Goal: Task Accomplishment & Management: Manage account settings

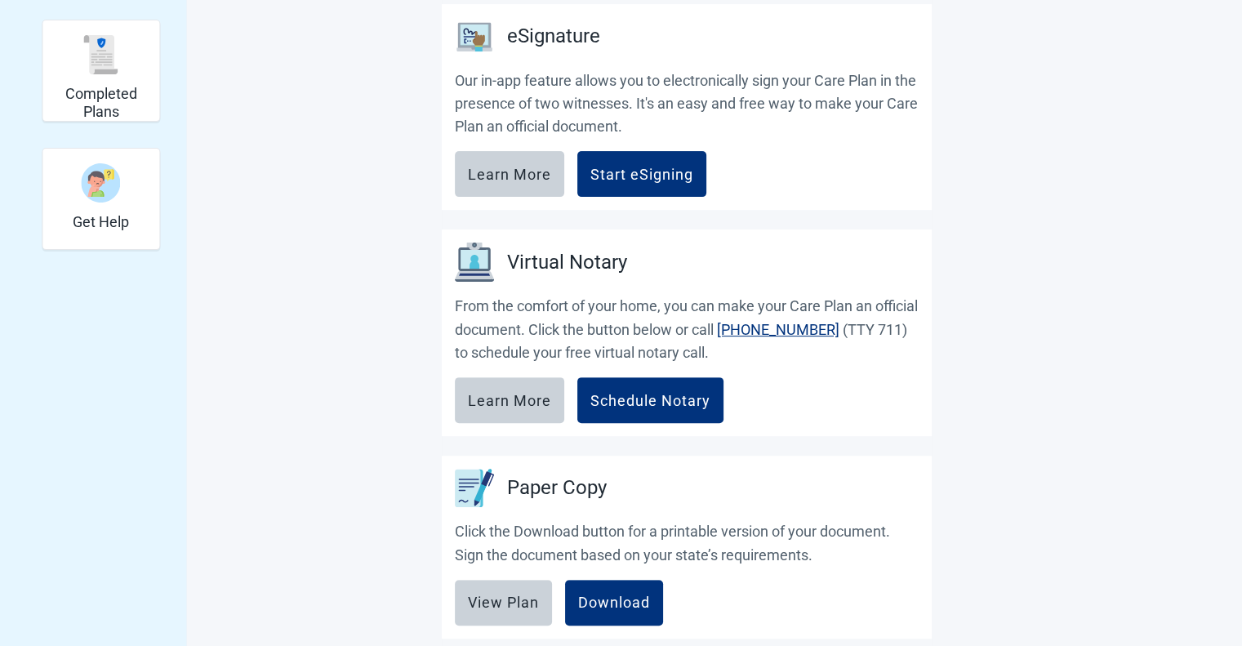
scroll to position [523, 0]
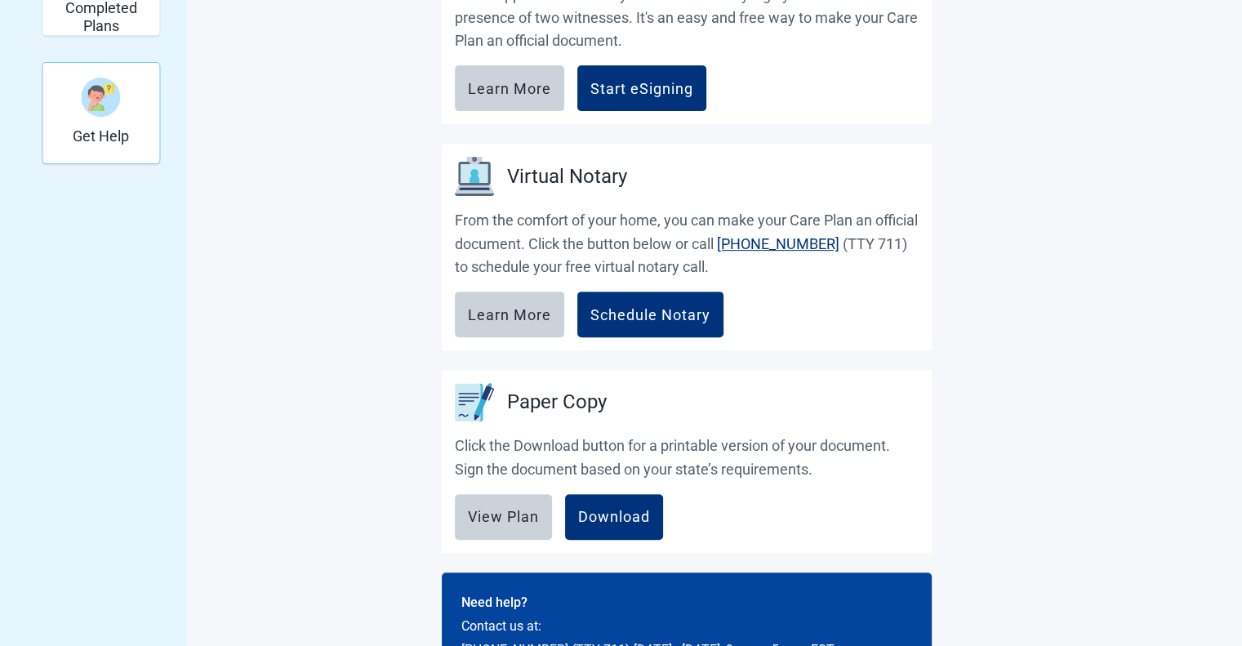
click at [126, 123] on div "Get Help" at bounding box center [101, 96] width 56 height 61
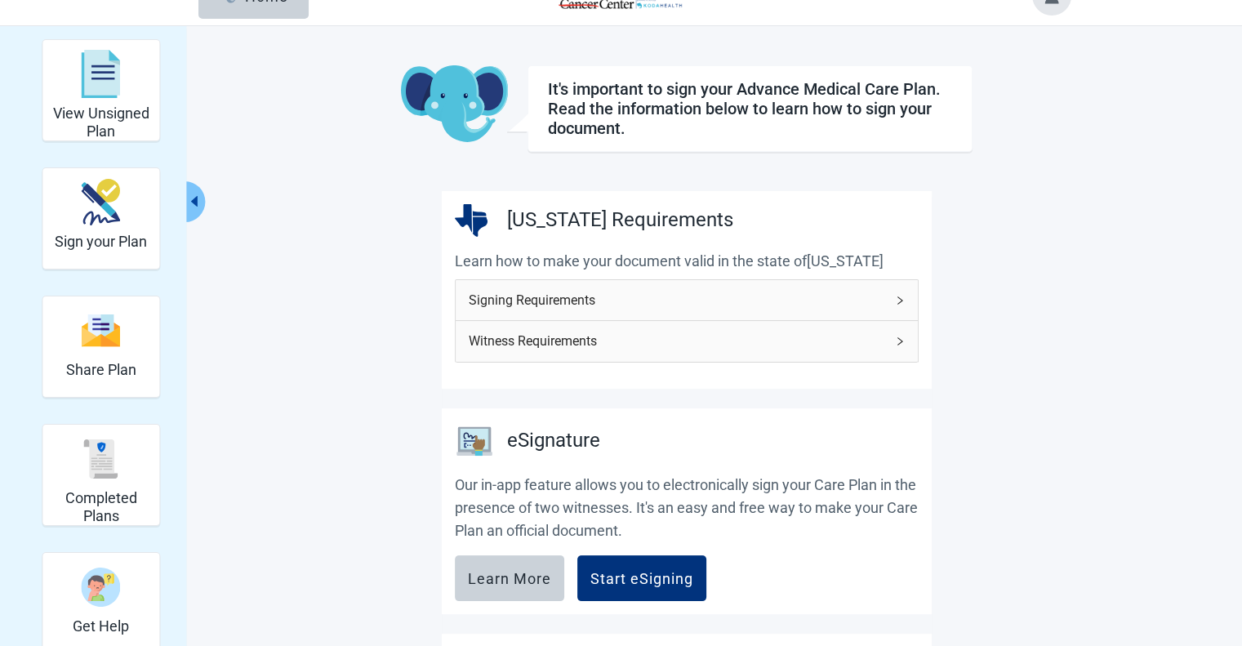
scroll to position [0, 0]
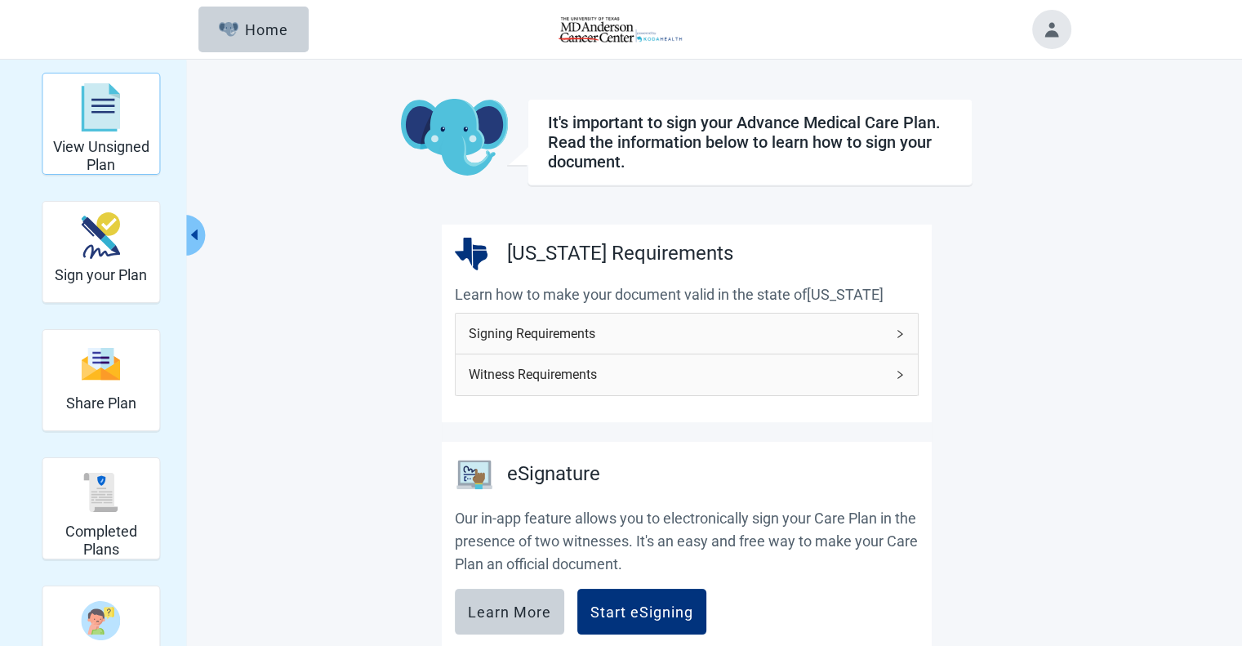
click at [121, 121] on div "View Unsigned Plan" at bounding box center [101, 107] width 104 height 61
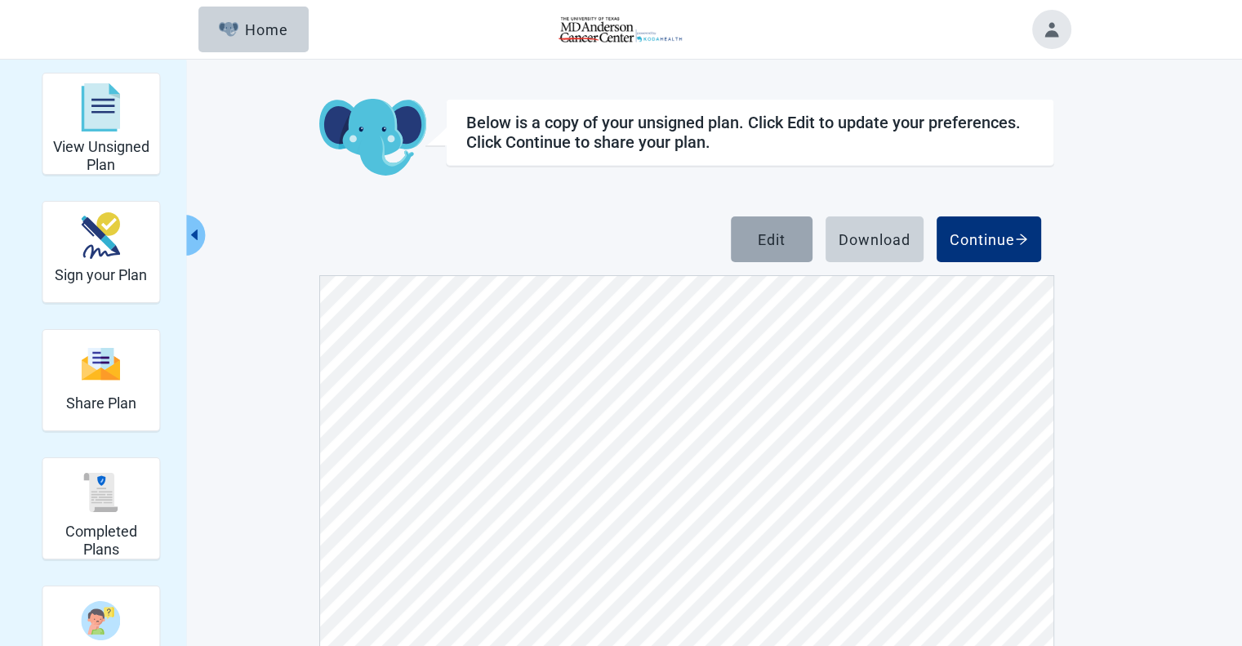
click at [784, 231] on div "Edit" at bounding box center [772, 239] width 28 height 16
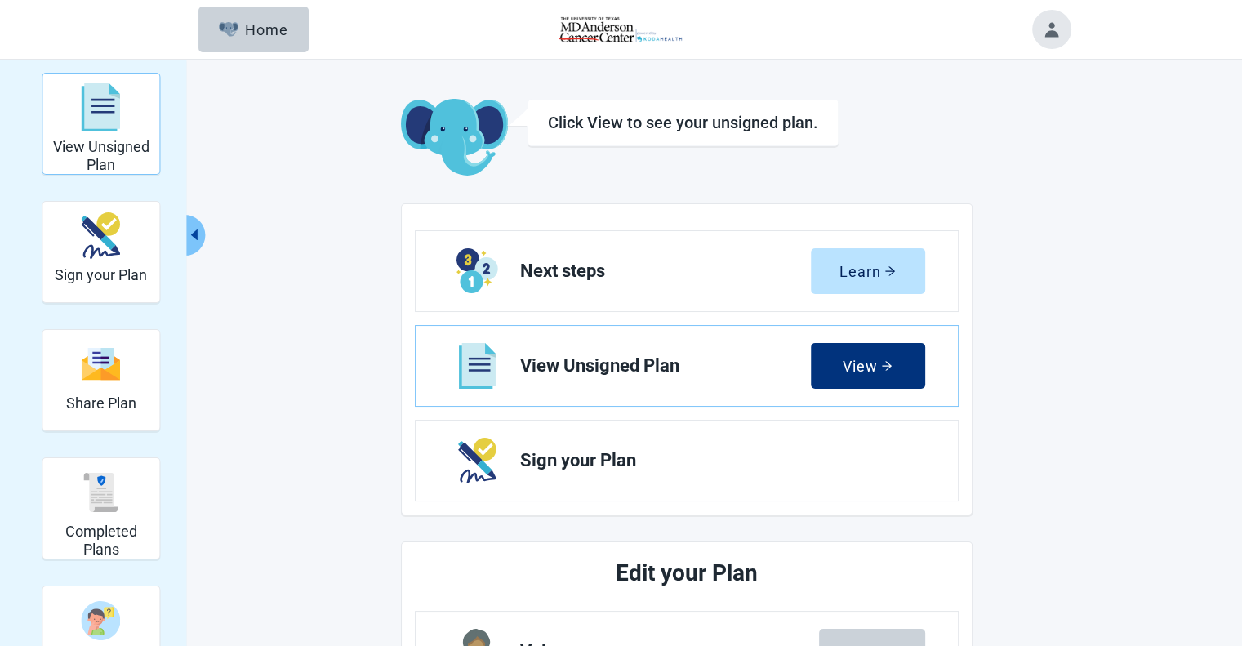
drag, startPoint x: 114, startPoint y: 127, endPoint x: 134, endPoint y: 135, distance: 21.2
click at [114, 127] on img "View Unsigned Plan" at bounding box center [101, 107] width 39 height 49
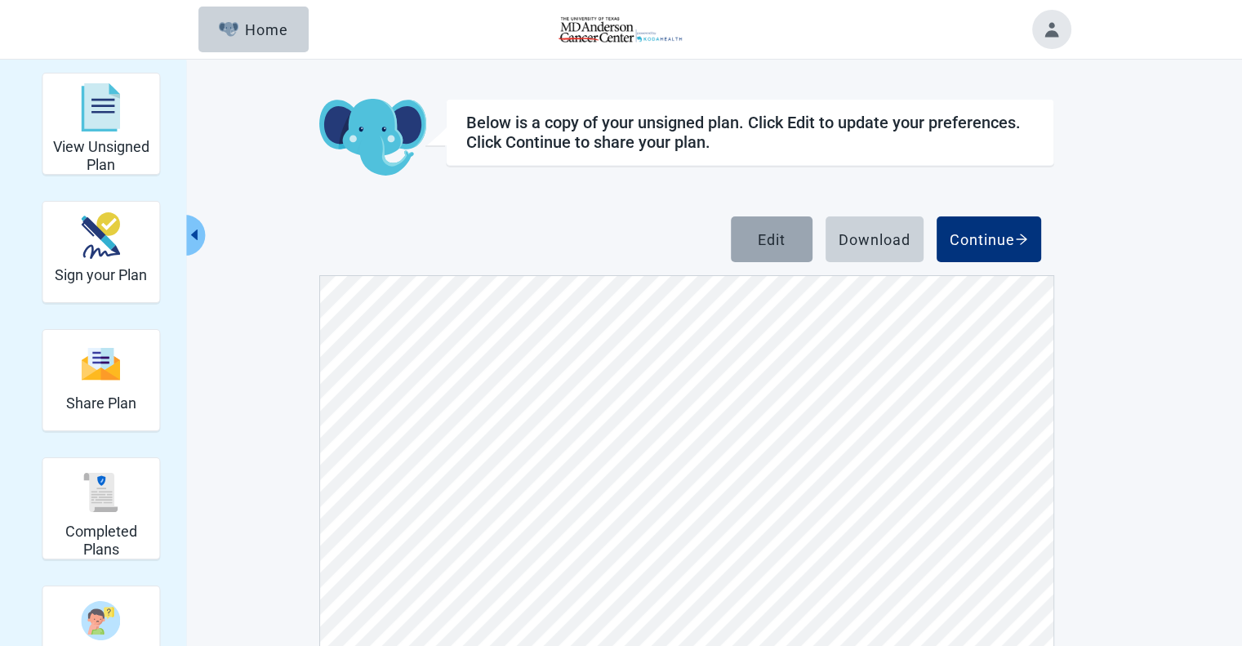
click at [769, 250] on button "Edit" at bounding box center [772, 239] width 82 height 46
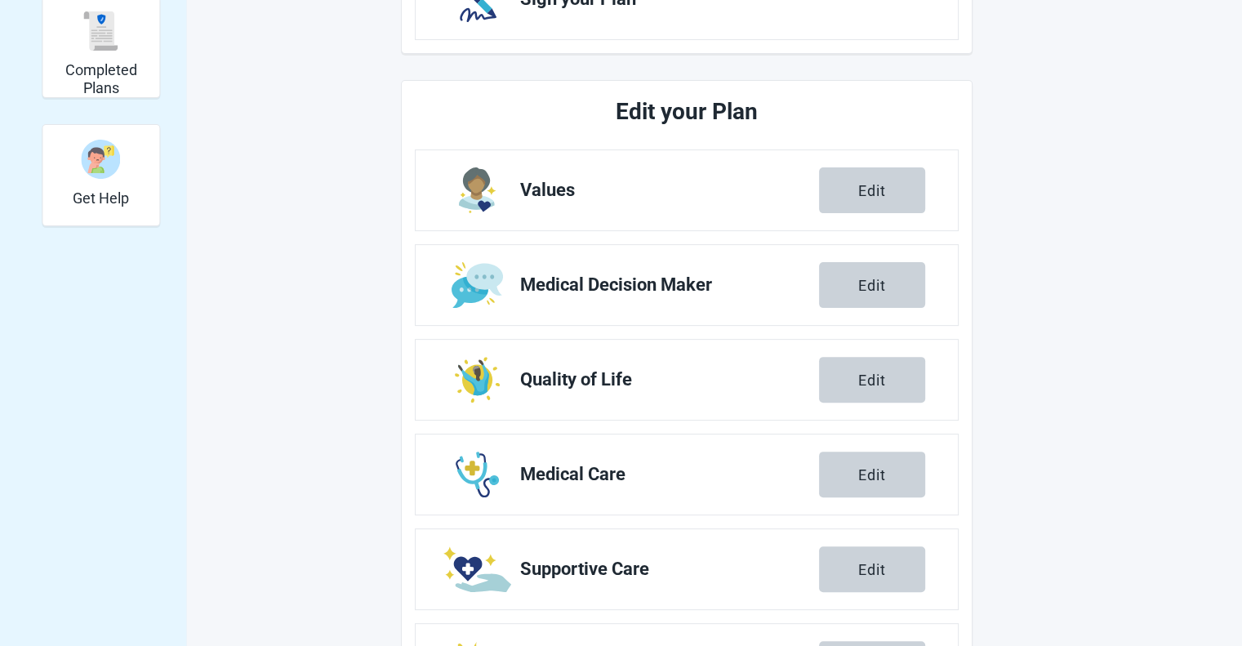
scroll to position [490, 0]
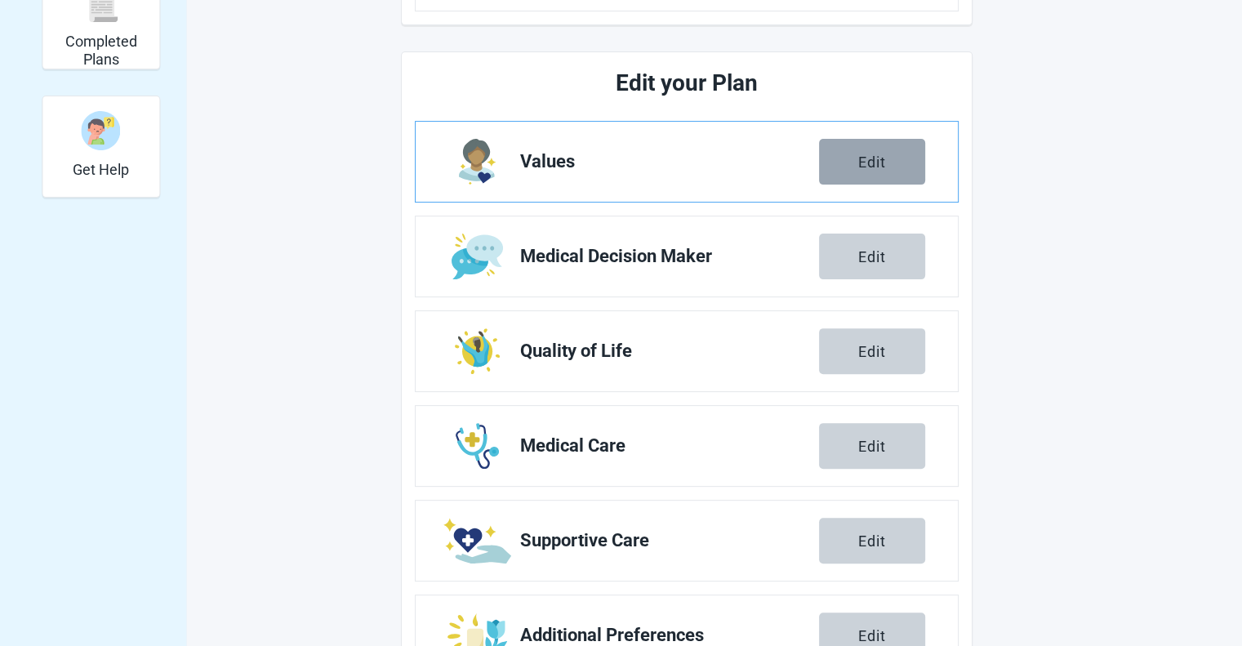
click at [856, 162] on button "Edit" at bounding box center [872, 162] width 106 height 46
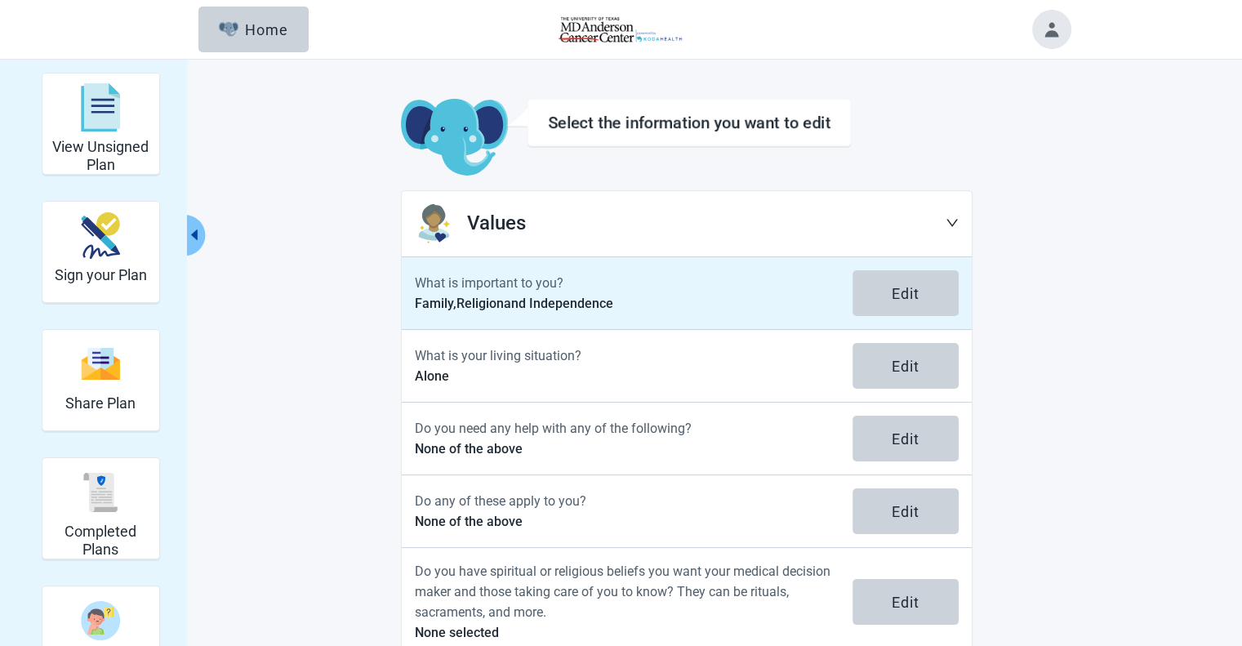
click at [607, 286] on p "What is important to you?" at bounding box center [624, 283] width 418 height 20
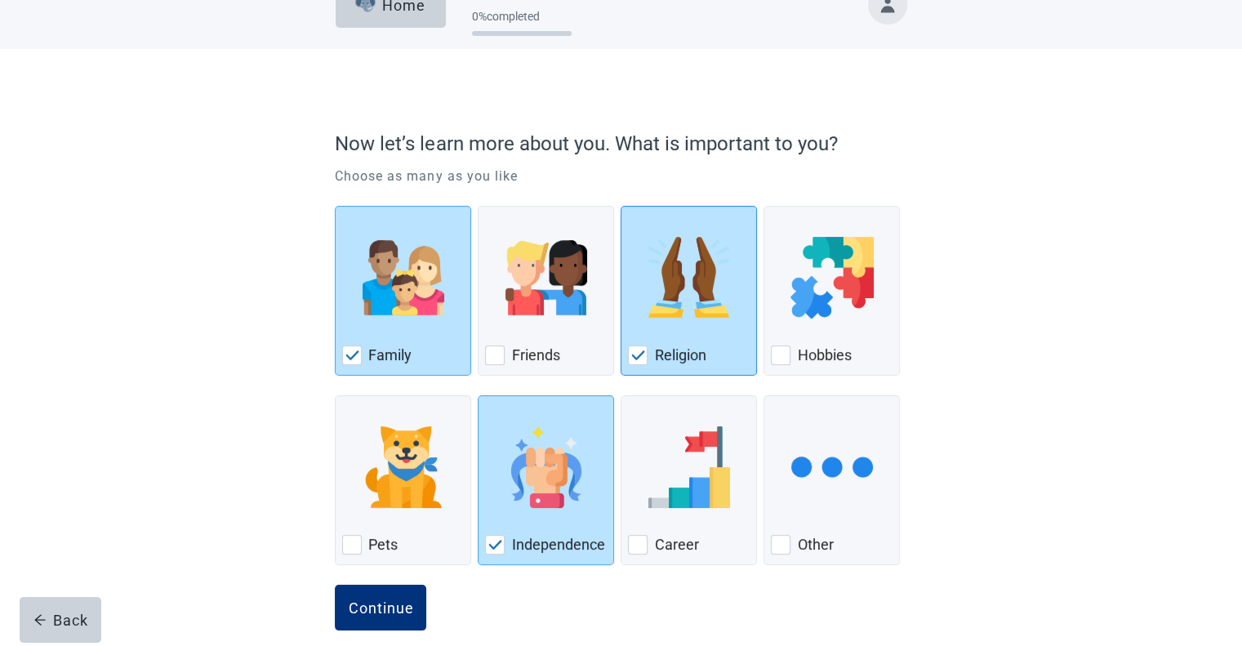
scroll to position [56, 0]
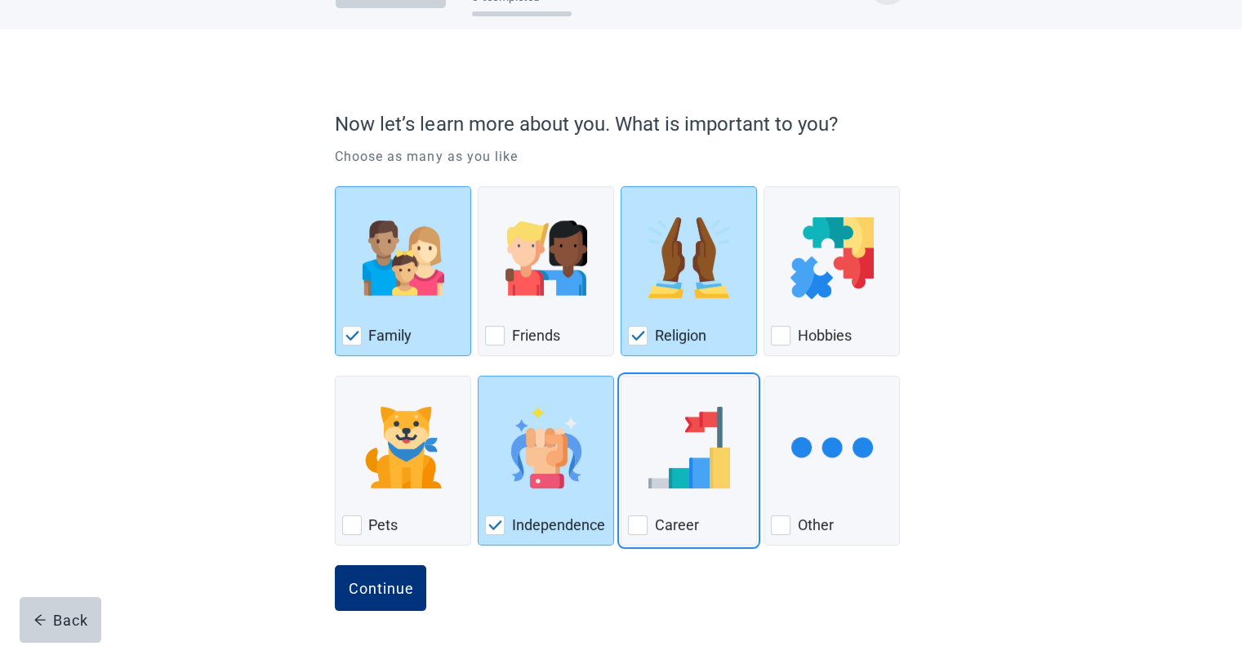
drag, startPoint x: 638, startPoint y: 525, endPoint x: 478, endPoint y: 567, distance: 164.8
click at [638, 525] on div "Career, checkbox, not checked" at bounding box center [638, 525] width 20 height 20
click at [621, 376] on input "Career" at bounding box center [621, 376] width 1 height 1
checkbox input "true"
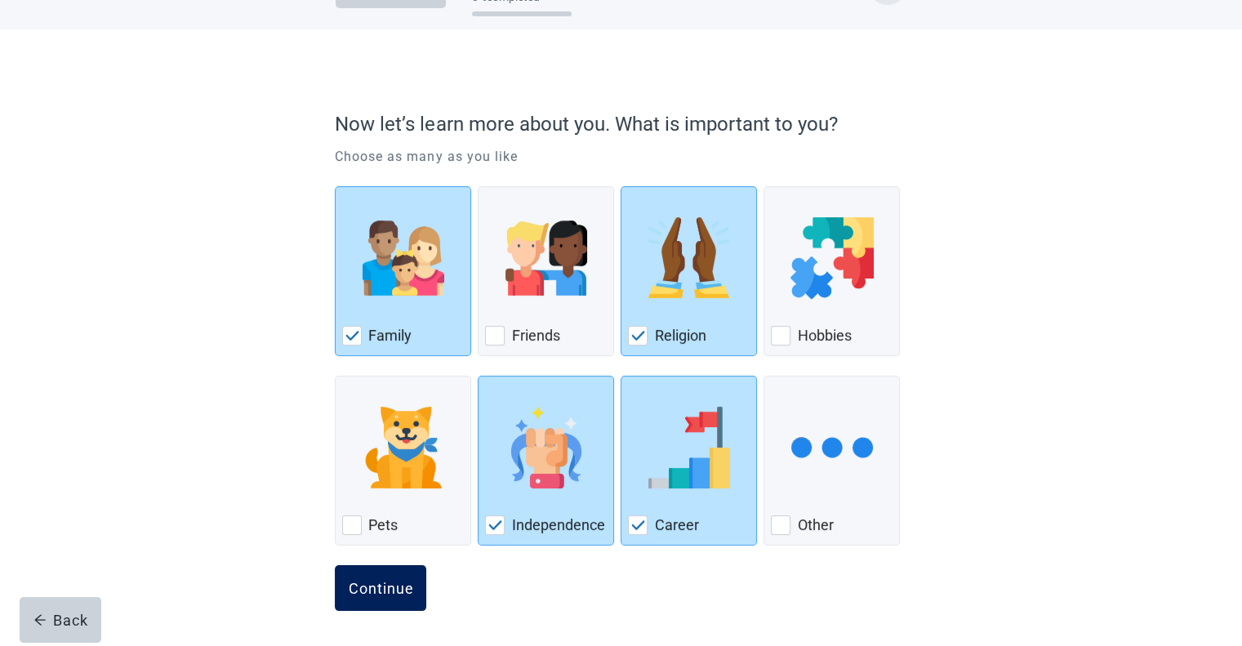
click at [397, 572] on button "Continue" at bounding box center [380, 588] width 91 height 46
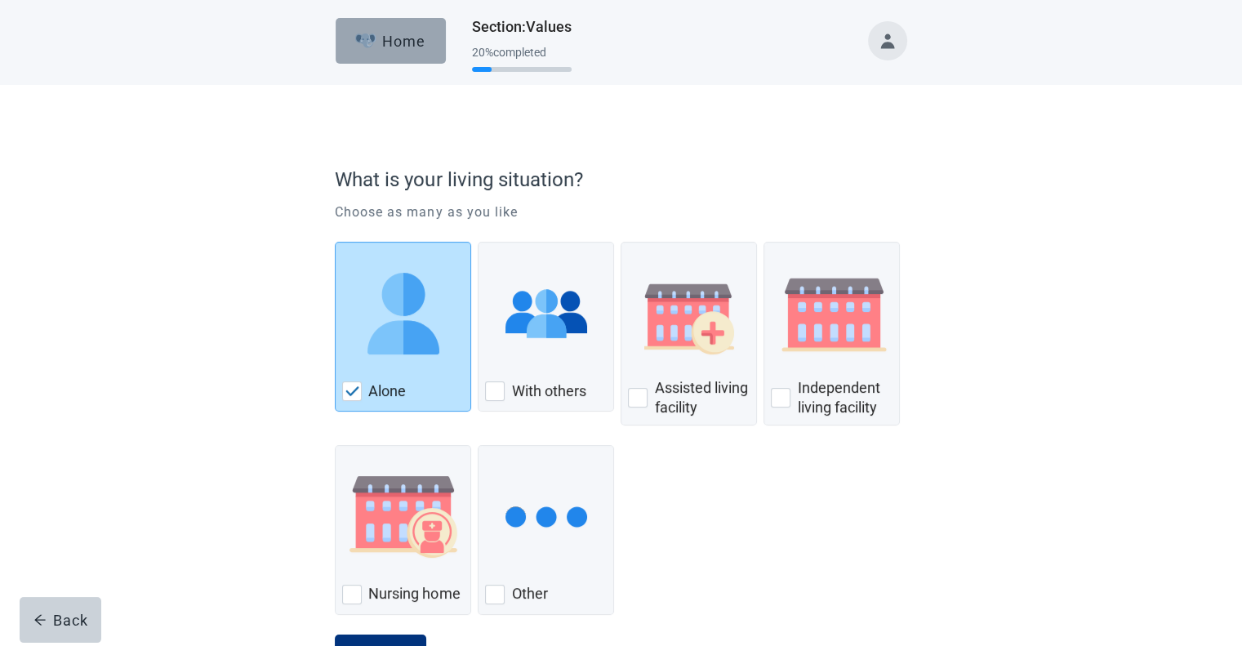
click at [394, 38] on div "Home" at bounding box center [390, 41] width 70 height 16
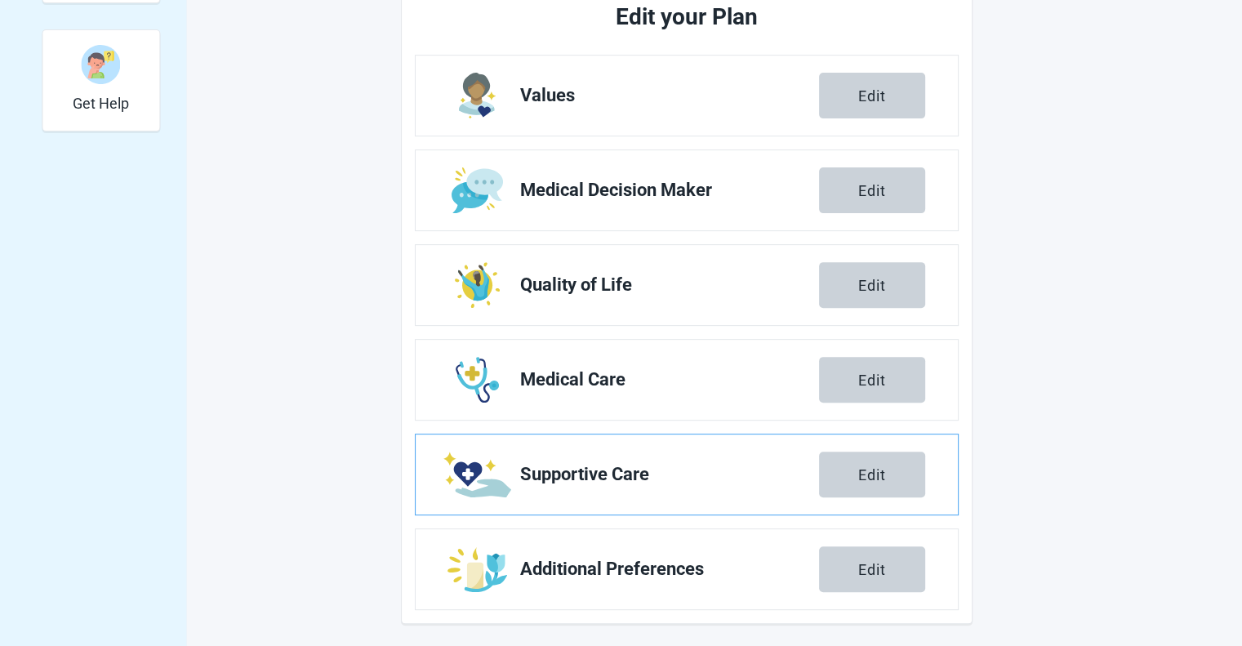
scroll to position [558, 0]
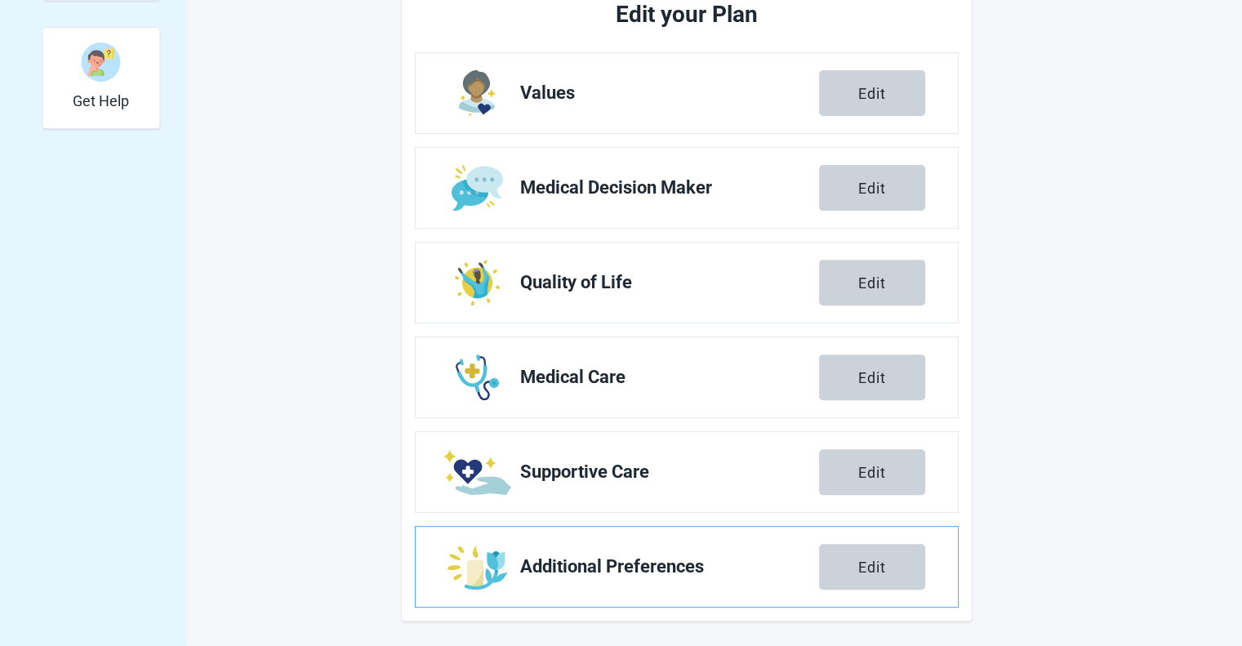
click at [714, 557] on span "Additional Preferences" at bounding box center [669, 567] width 299 height 20
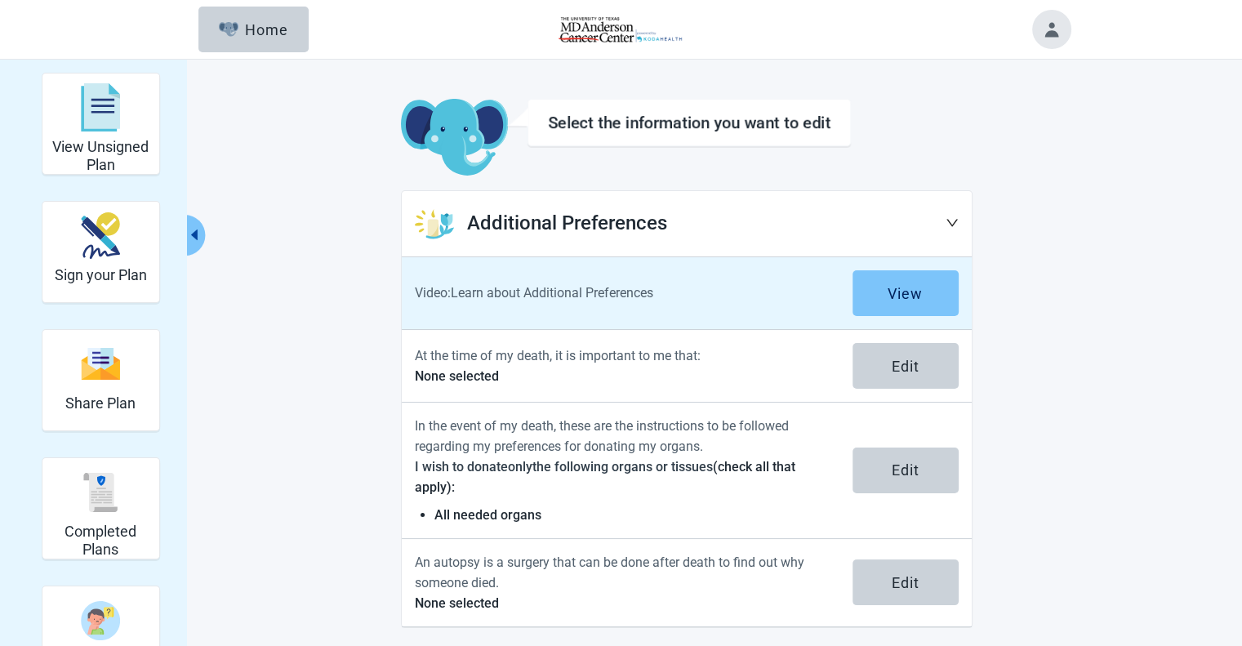
click at [878, 312] on button "View" at bounding box center [905, 293] width 106 height 46
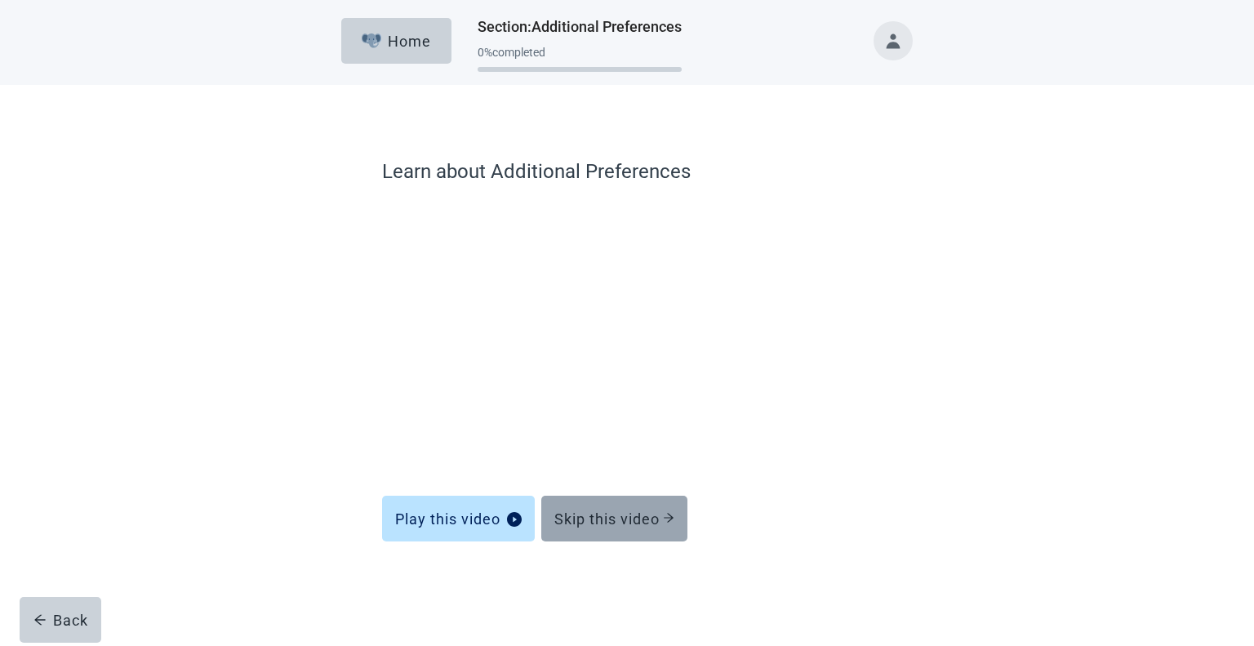
click at [635, 522] on div "Skip this video" at bounding box center [614, 518] width 120 height 16
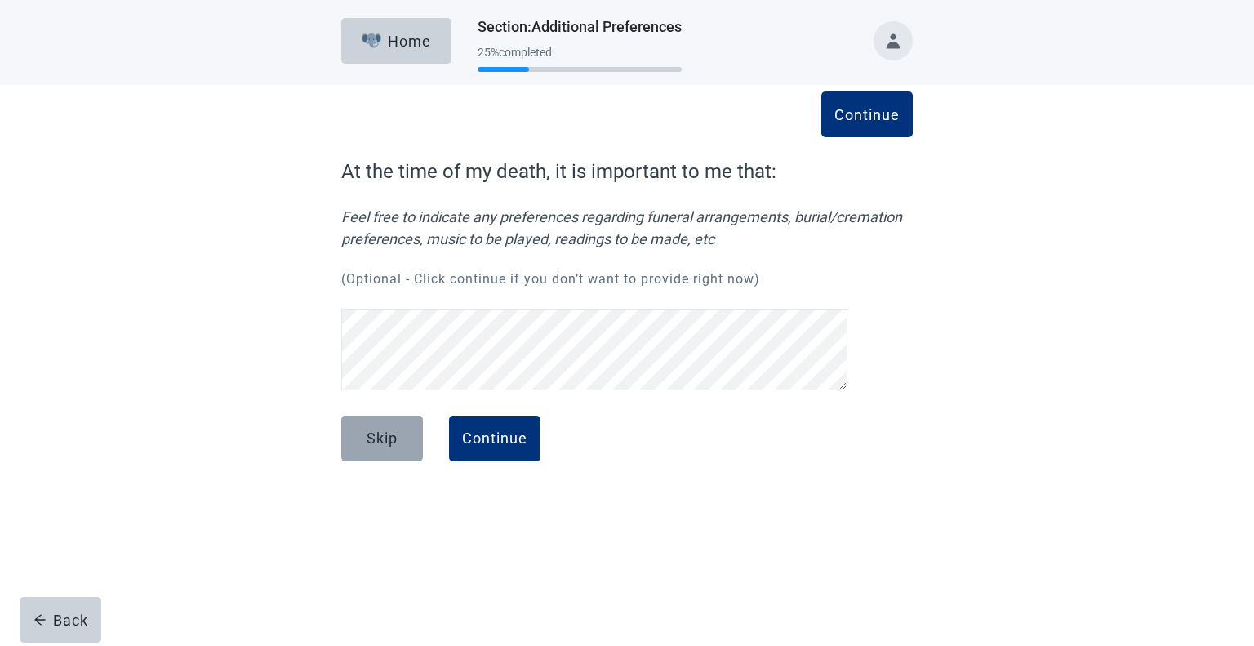
click at [384, 441] on div "Skip" at bounding box center [382, 438] width 31 height 16
click at [376, 429] on button "Skip" at bounding box center [382, 439] width 82 height 46
click at [372, 443] on div "Skip" at bounding box center [382, 438] width 31 height 16
click at [398, 51] on button "Home" at bounding box center [396, 41] width 110 height 46
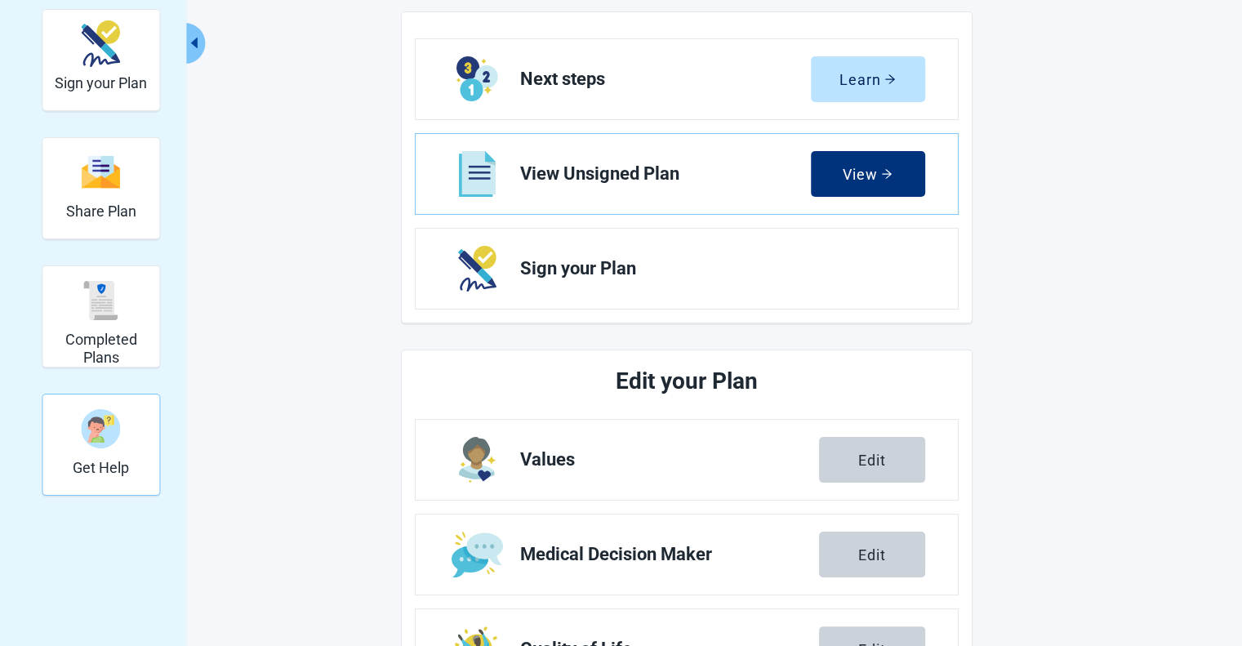
scroll to position [163, 0]
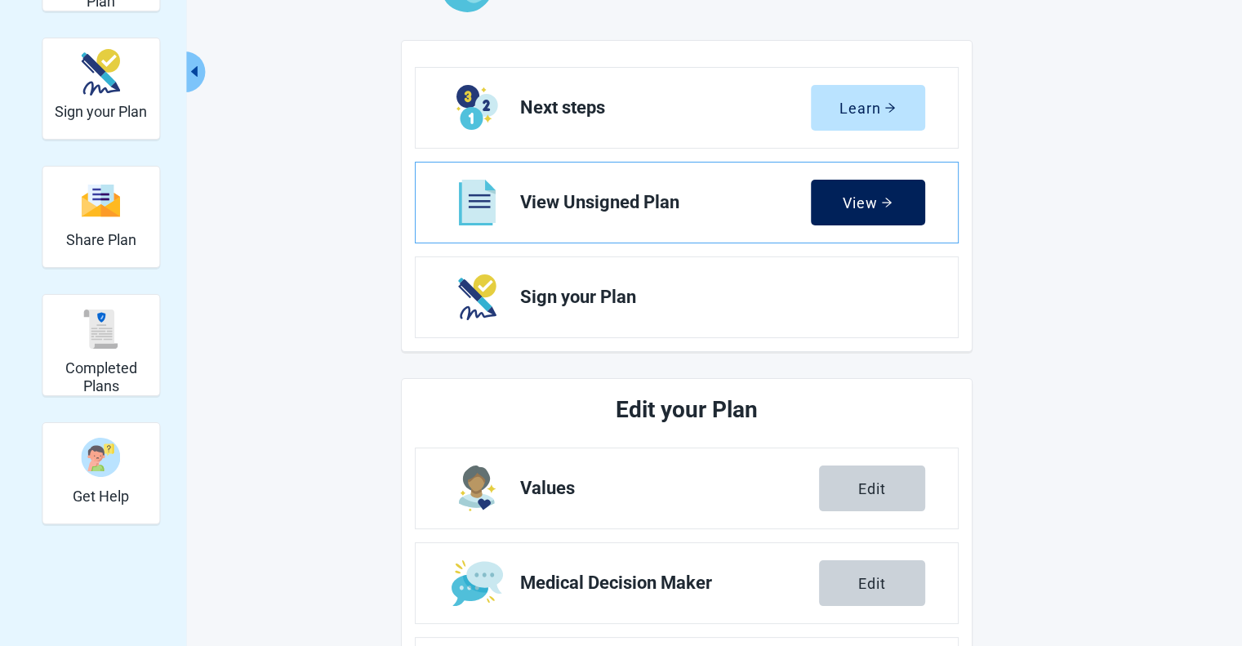
click at [833, 208] on button "View" at bounding box center [868, 203] width 114 height 46
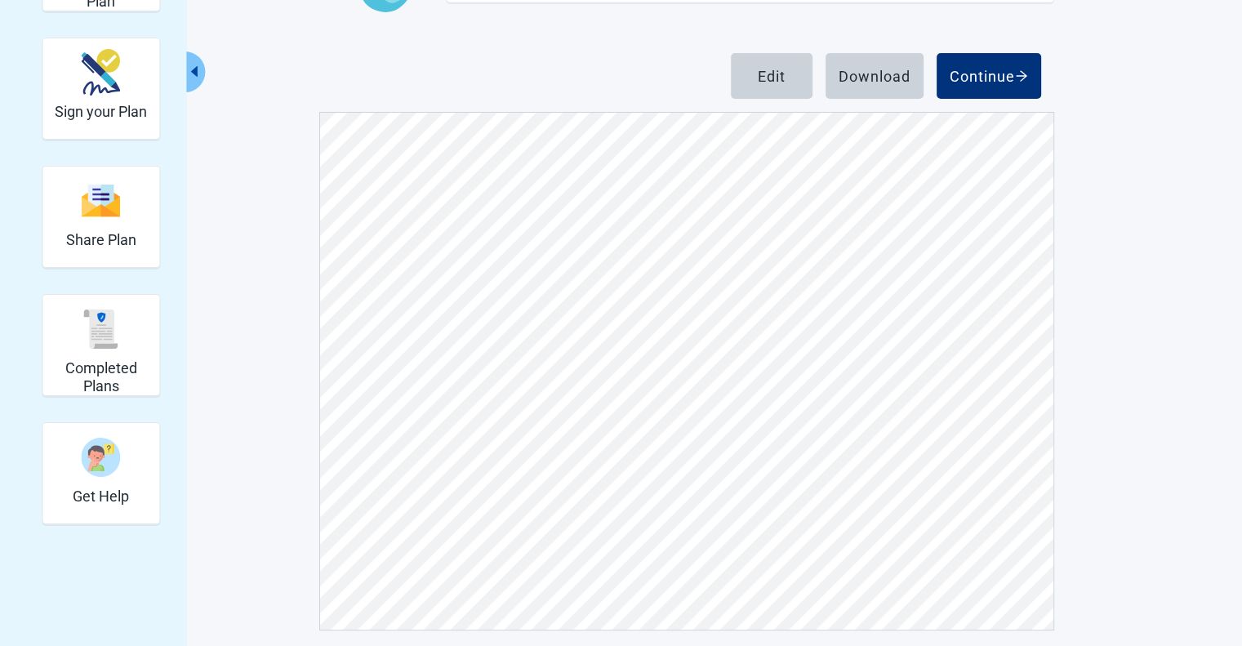
scroll to position [8981, 0]
click at [764, 81] on div "Edit" at bounding box center [772, 76] width 28 height 16
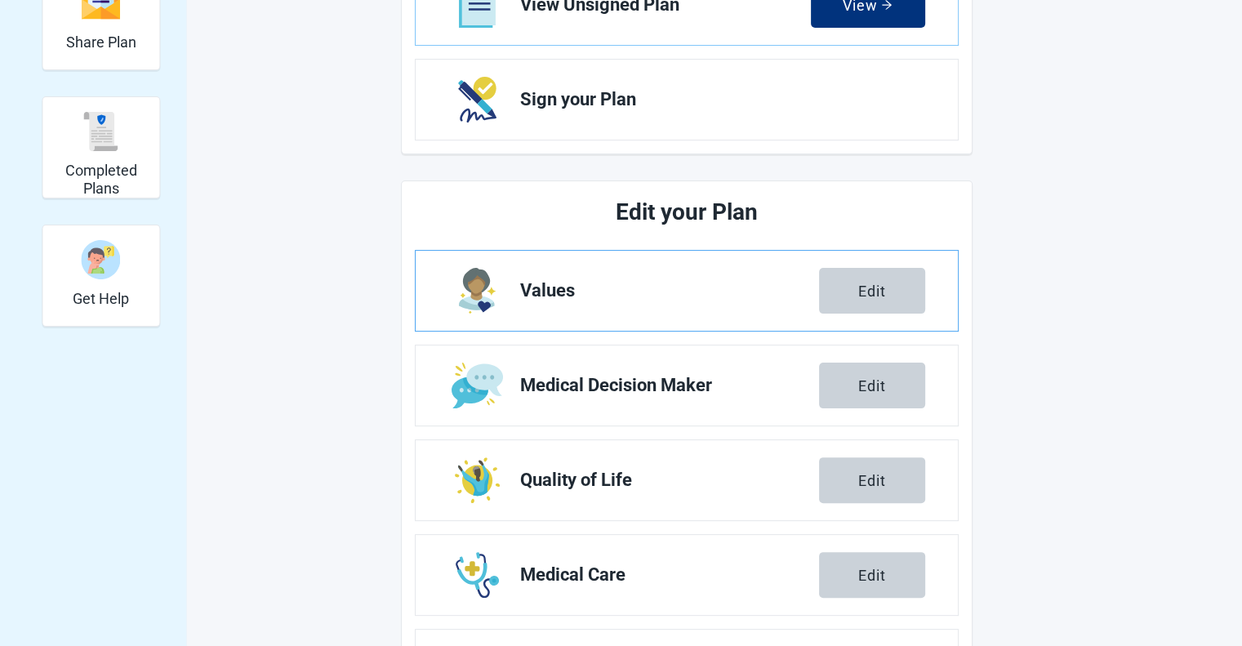
scroll to position [314, 0]
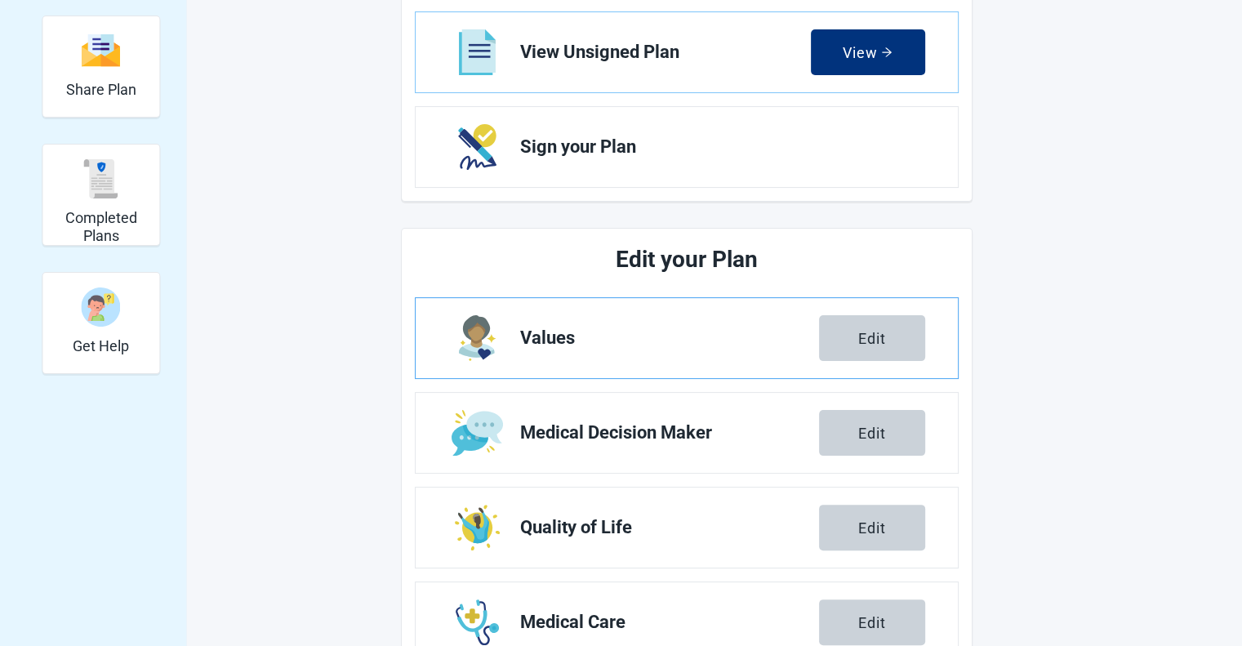
click at [558, 343] on span "Values" at bounding box center [669, 338] width 299 height 20
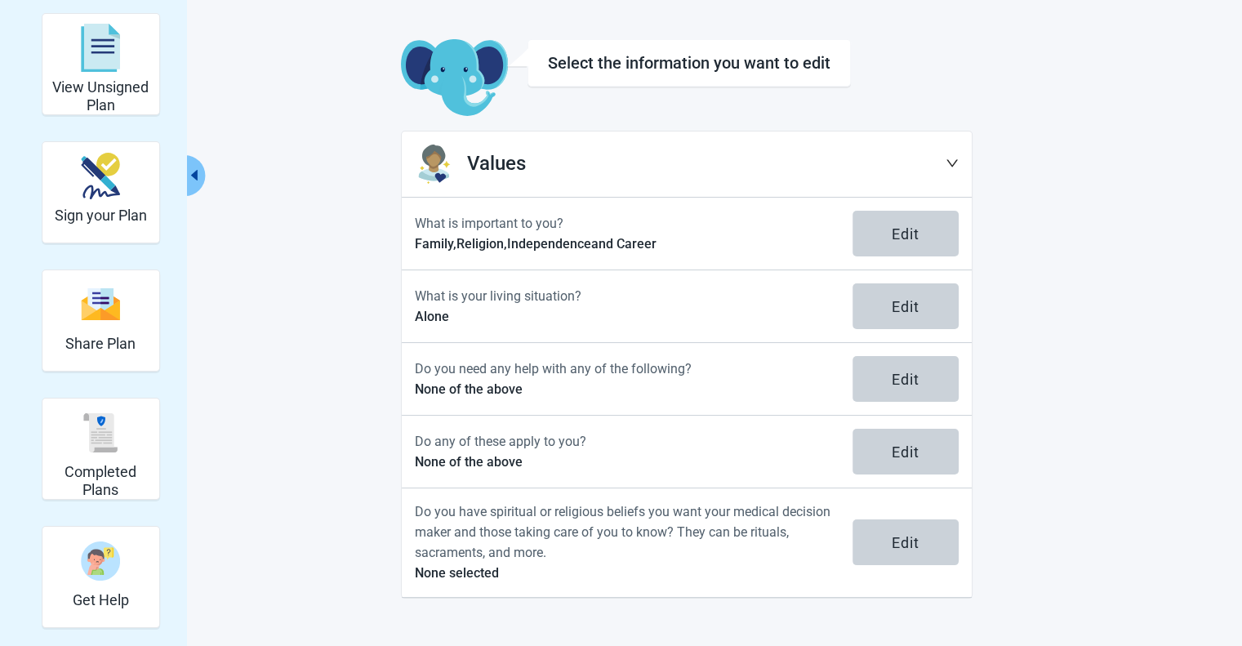
scroll to position [59, 0]
click at [90, 567] on img "Get Help" at bounding box center [101, 561] width 39 height 39
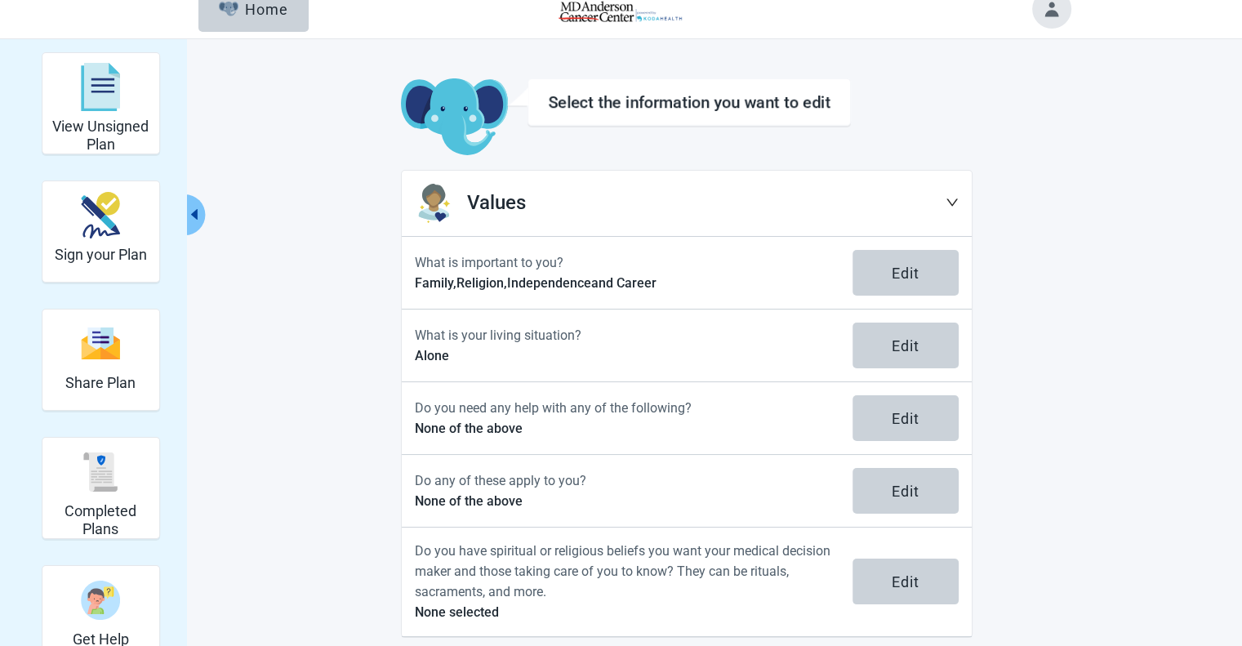
scroll to position [0, 0]
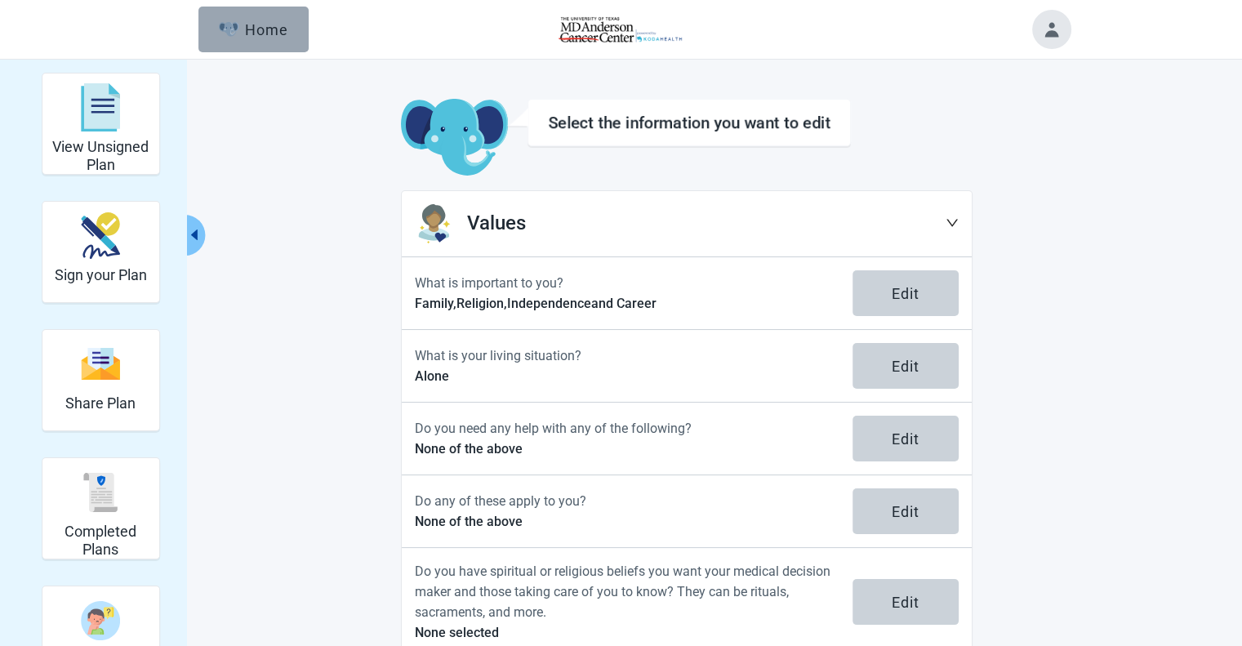
click at [241, 33] on div "Home" at bounding box center [254, 29] width 70 height 16
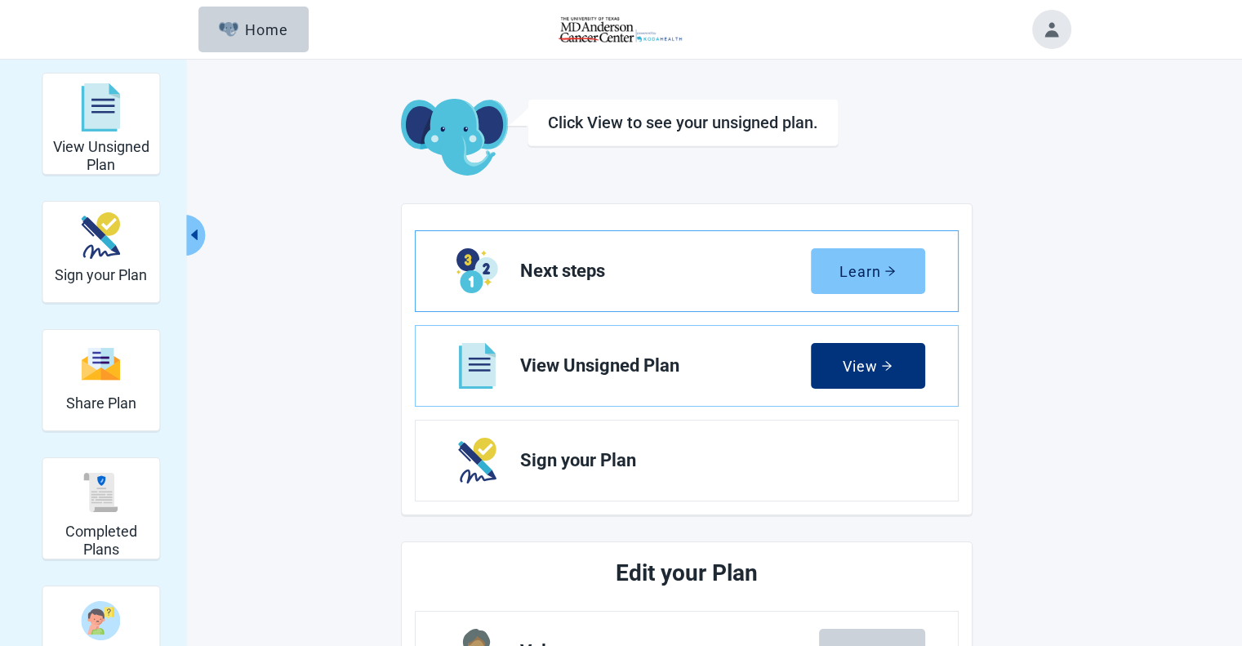
click at [855, 264] on div "Learn" at bounding box center [867, 271] width 56 height 16
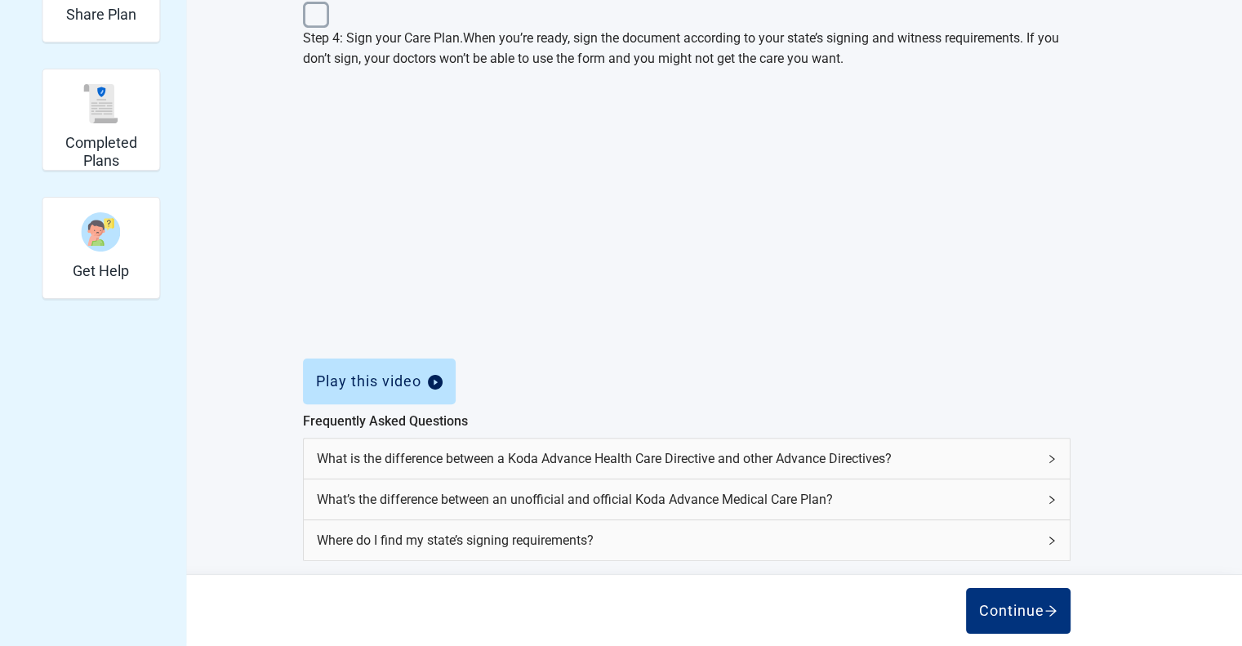
scroll to position [408, 0]
click at [90, 201] on div "Get Help" at bounding box center [101, 231] width 56 height 61
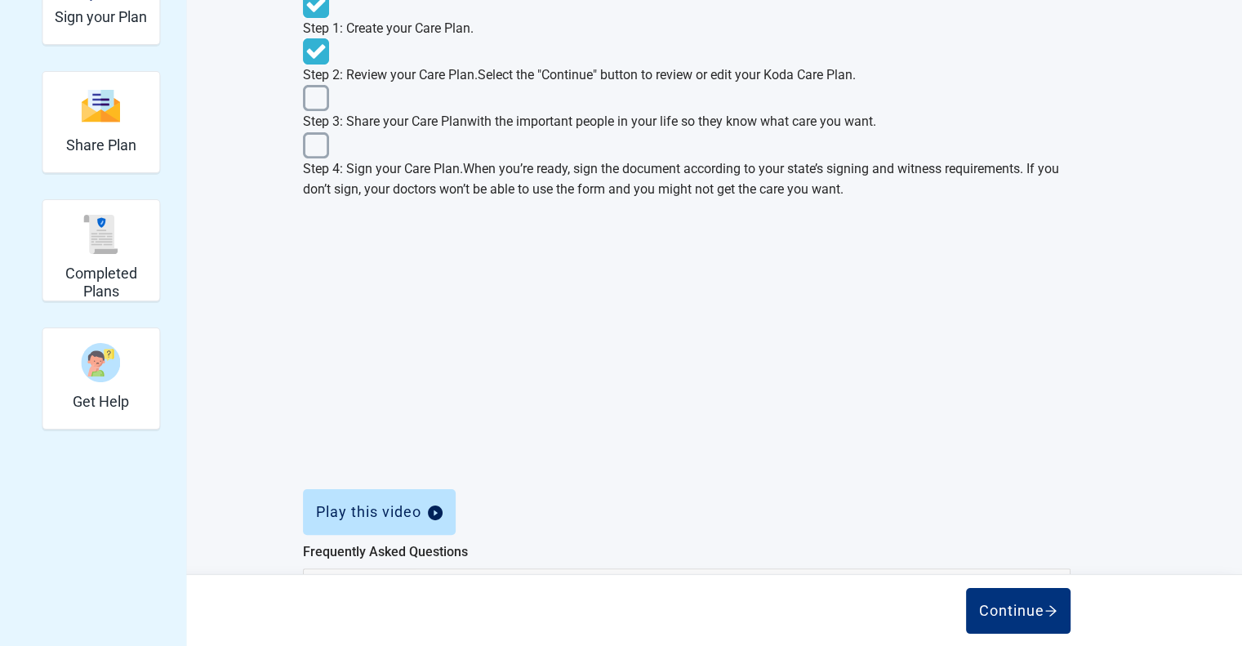
scroll to position [163, 0]
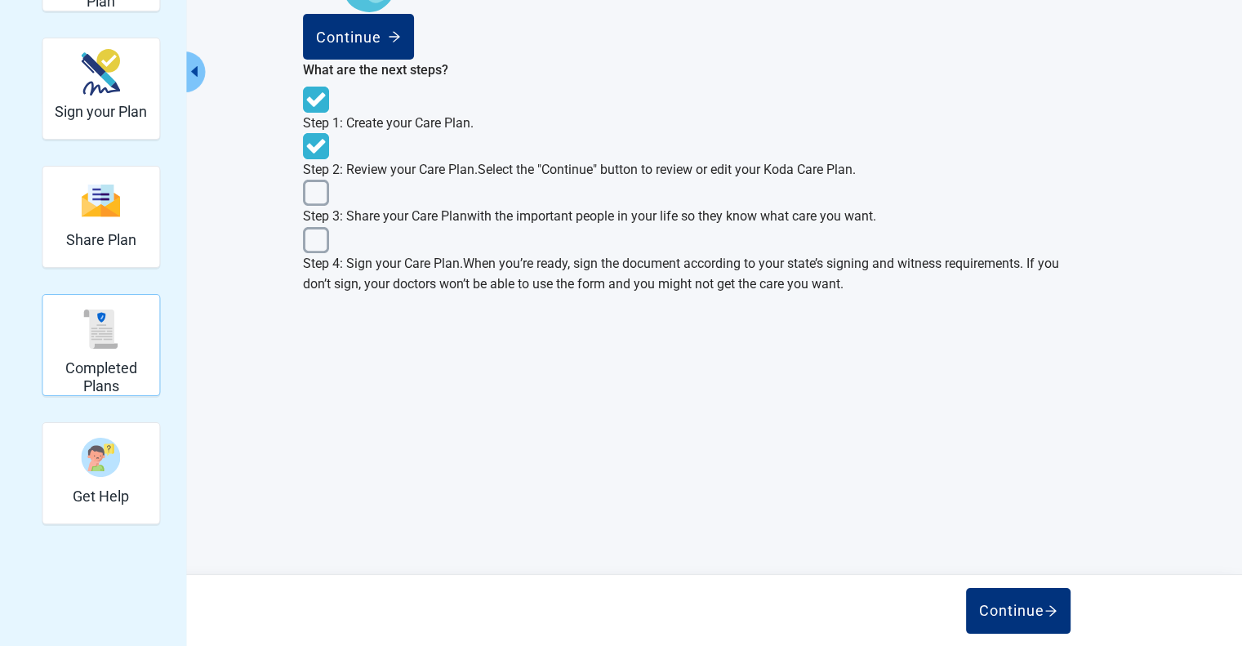
click at [86, 330] on img "Completed Plans" at bounding box center [101, 328] width 39 height 39
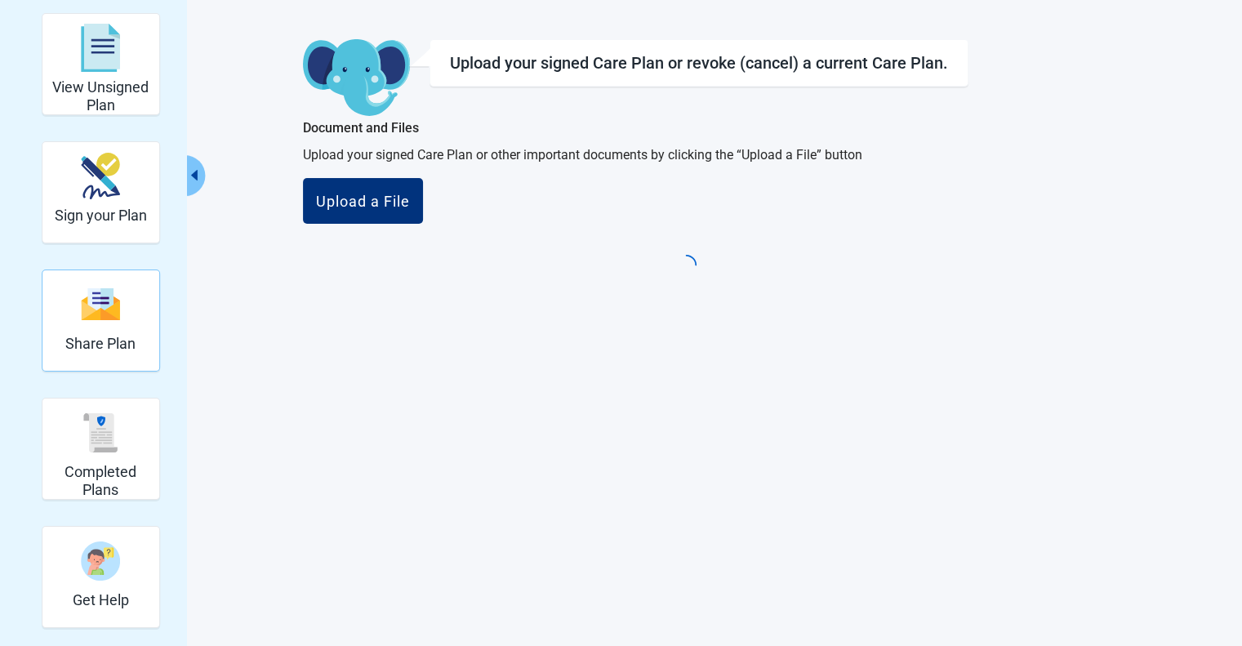
scroll to position [59, 0]
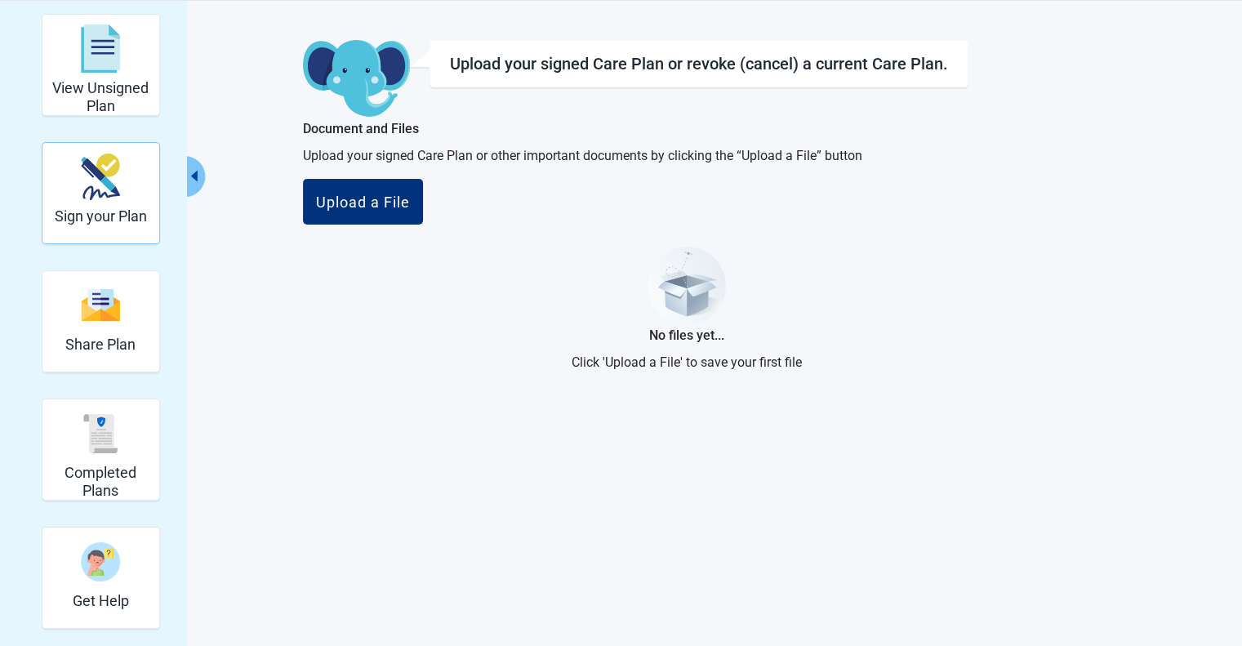
click at [105, 188] on img "Sign your Plan" at bounding box center [101, 176] width 39 height 47
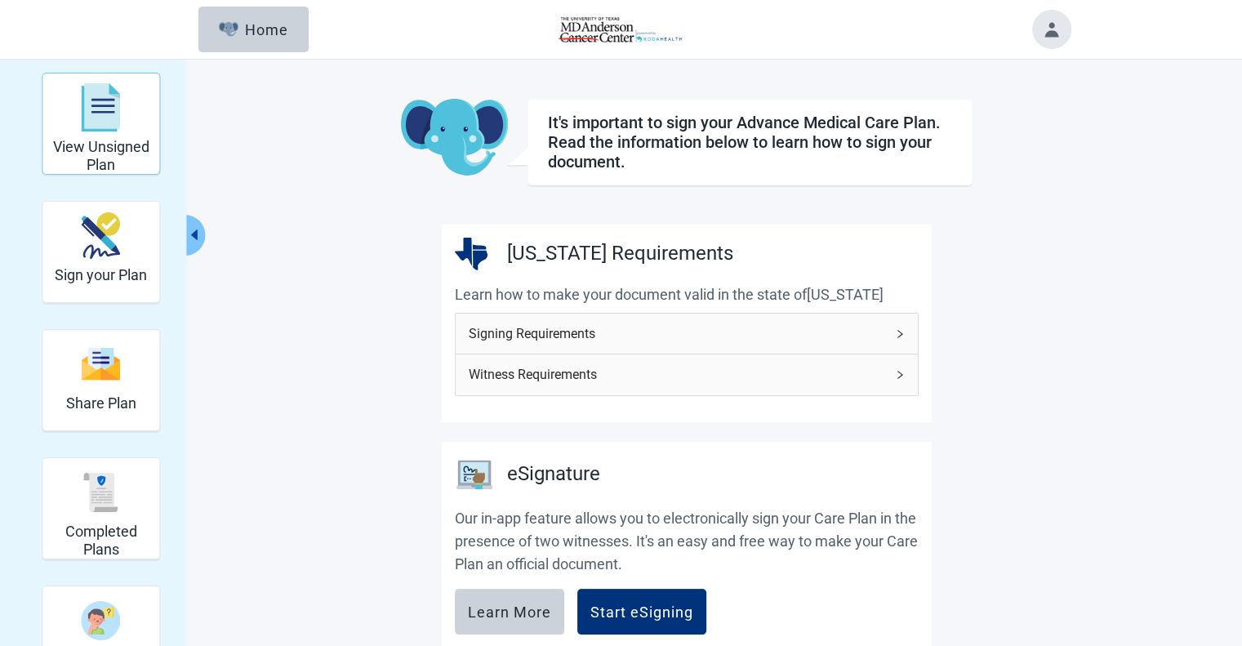
click at [140, 120] on div "View Unsigned Plan" at bounding box center [101, 107] width 104 height 61
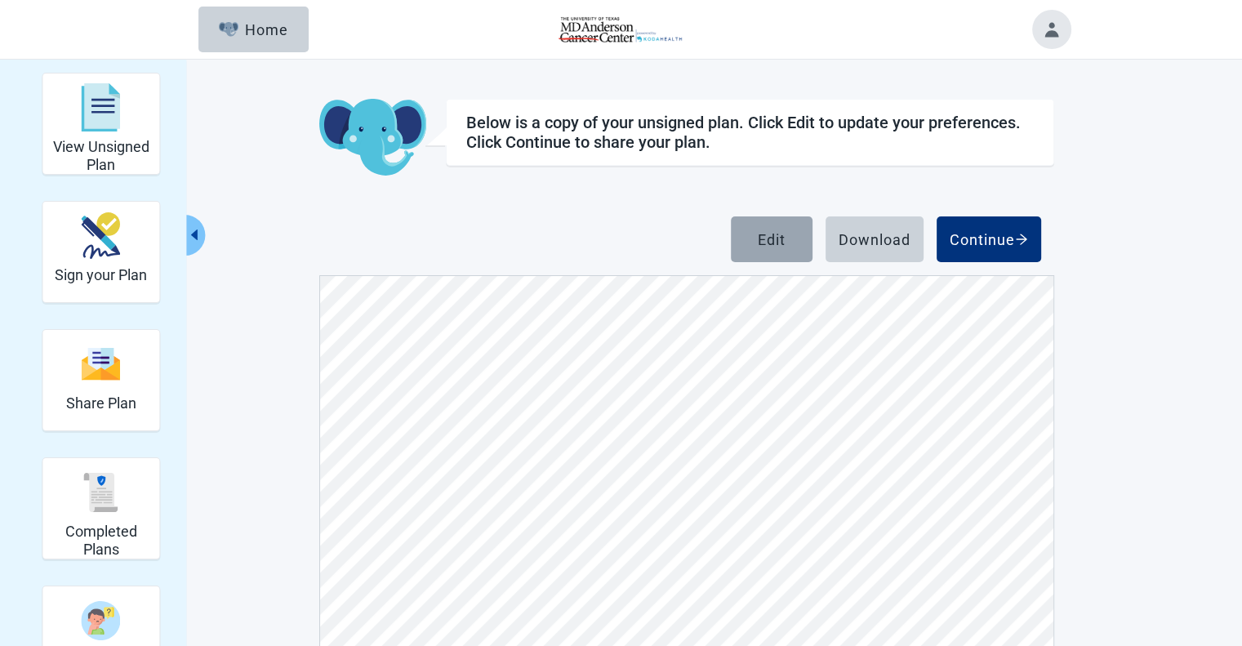
click at [763, 248] on button "Edit" at bounding box center [772, 239] width 82 height 46
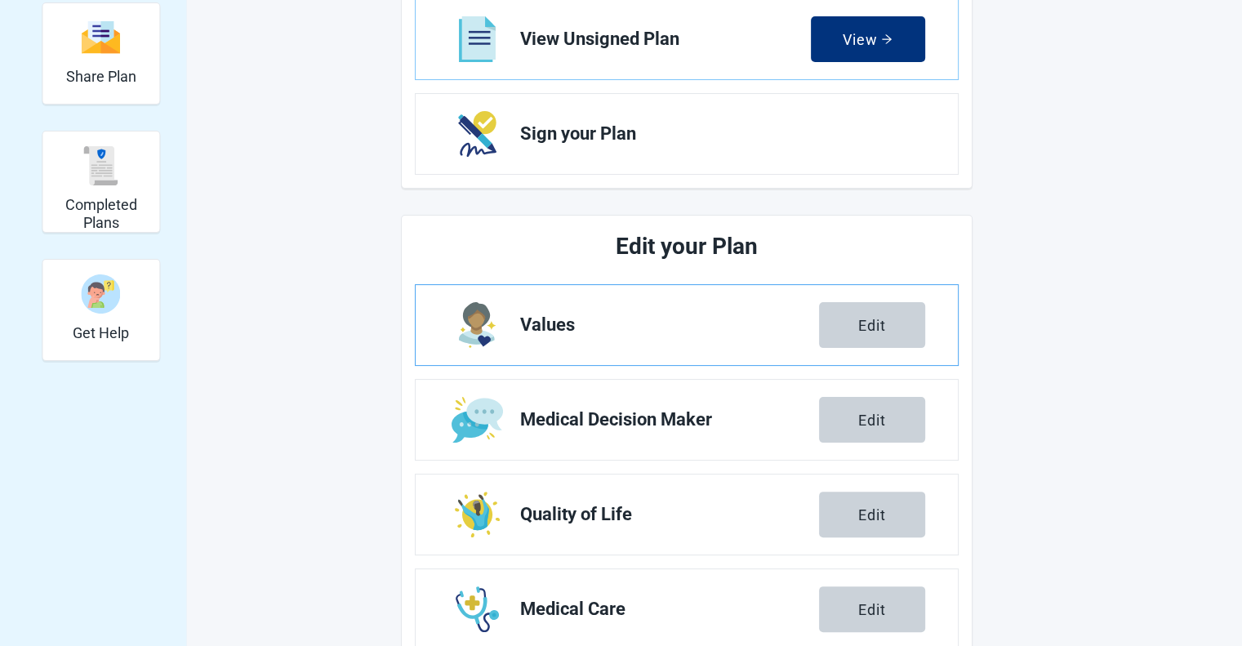
scroll to position [408, 0]
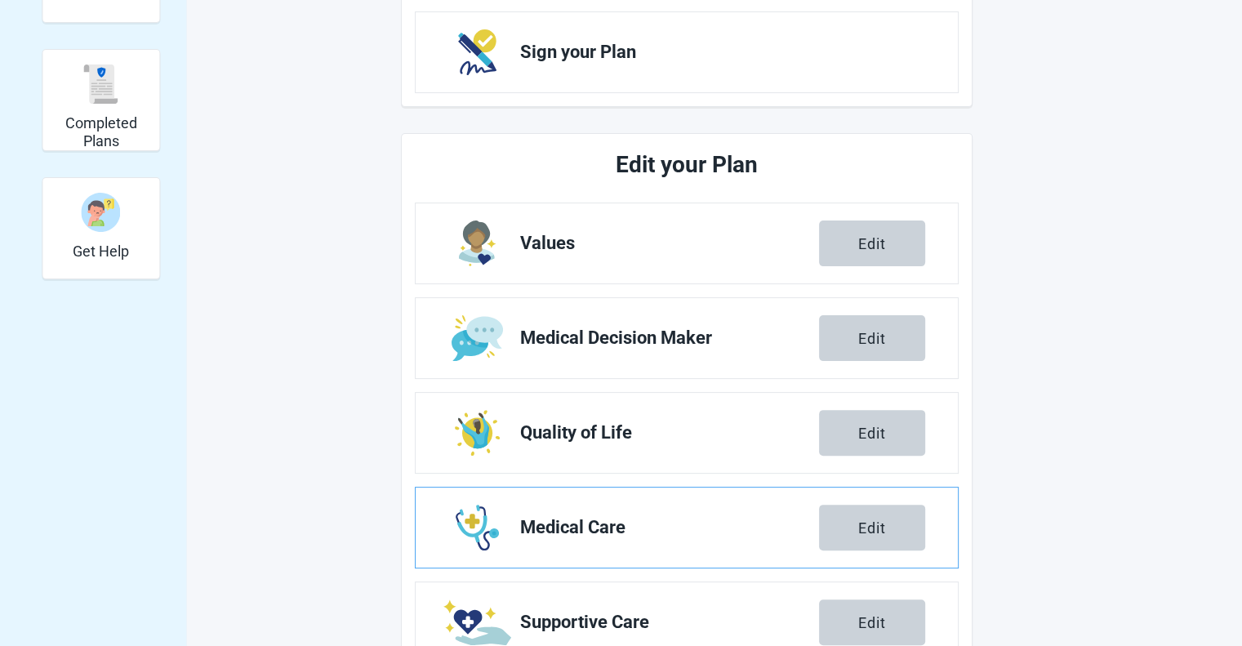
click at [656, 533] on span "Medical Care" at bounding box center [669, 528] width 299 height 20
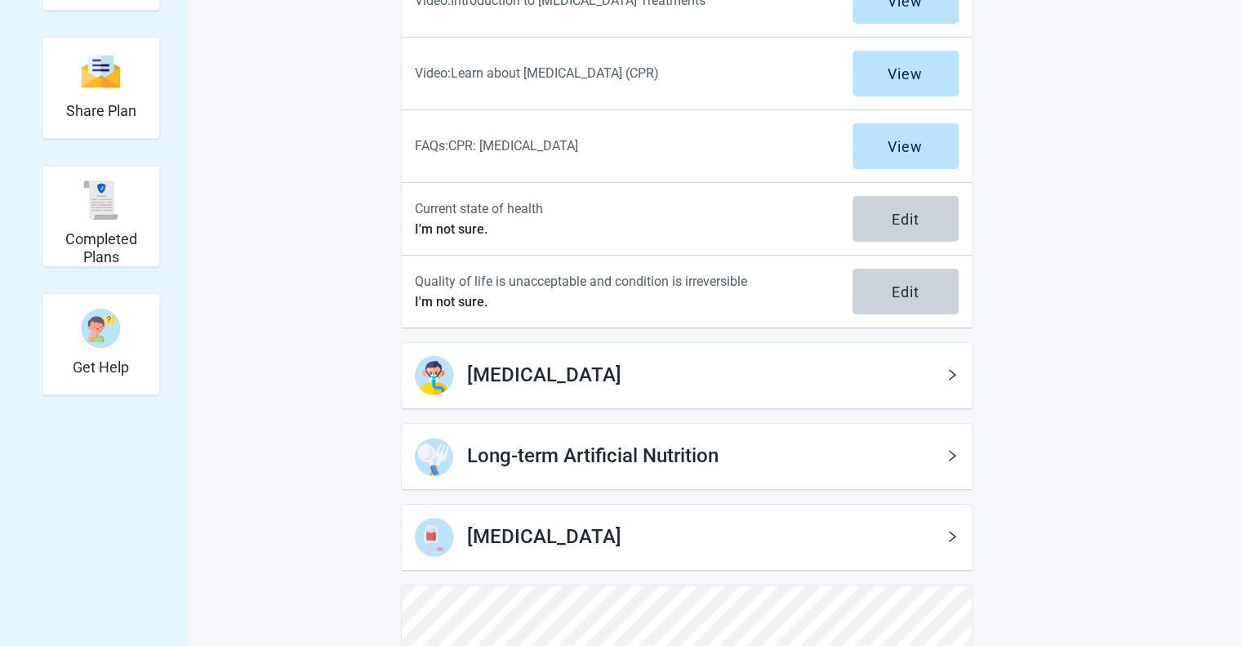
scroll to position [321, 0]
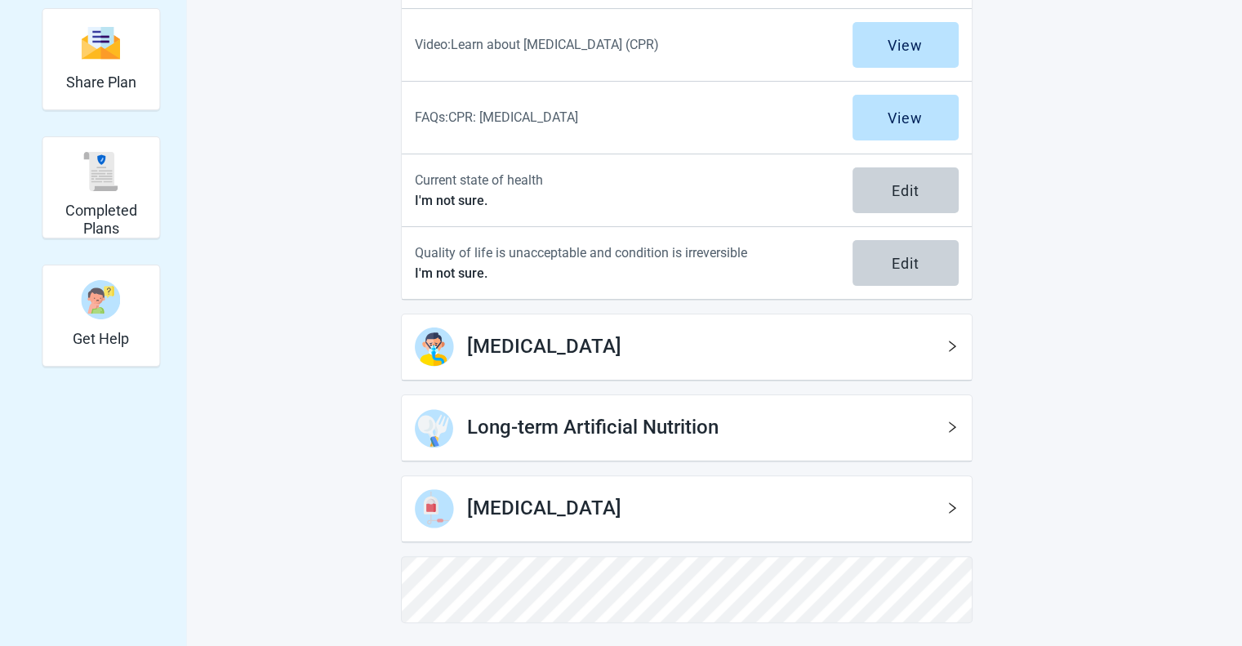
click at [952, 349] on icon "right" at bounding box center [951, 346] width 13 height 13
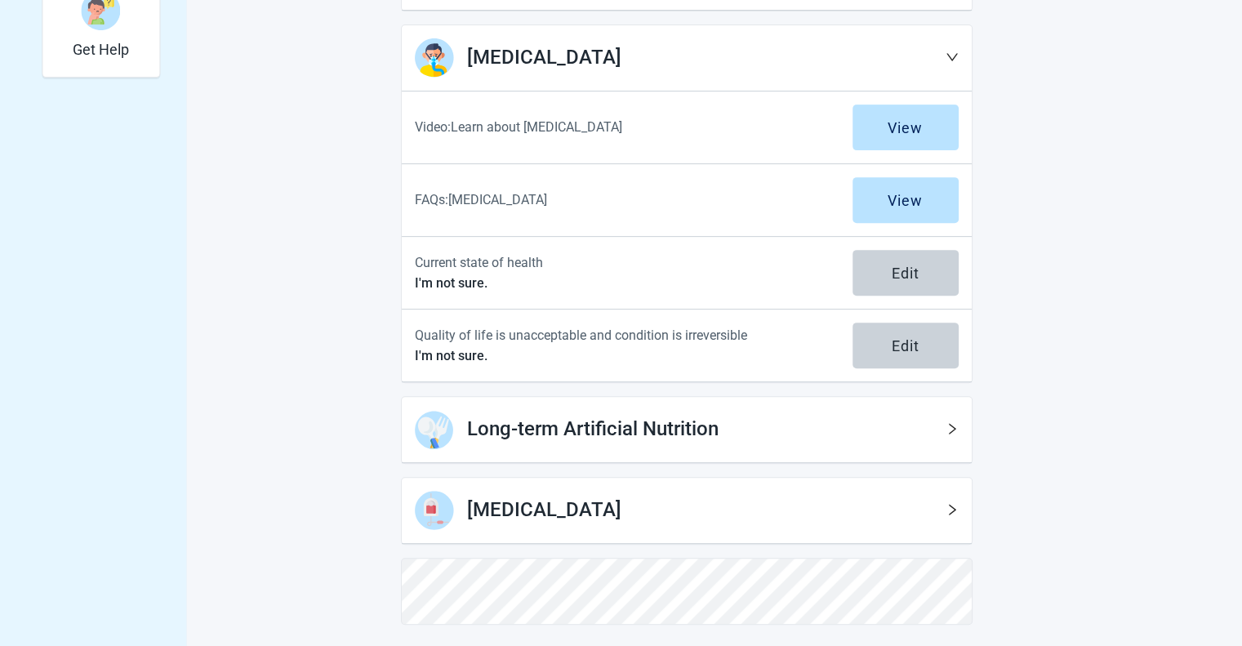
scroll to position [611, 0]
click at [811, 428] on h1 "Long-term Artificial Nutrition" at bounding box center [706, 428] width 478 height 31
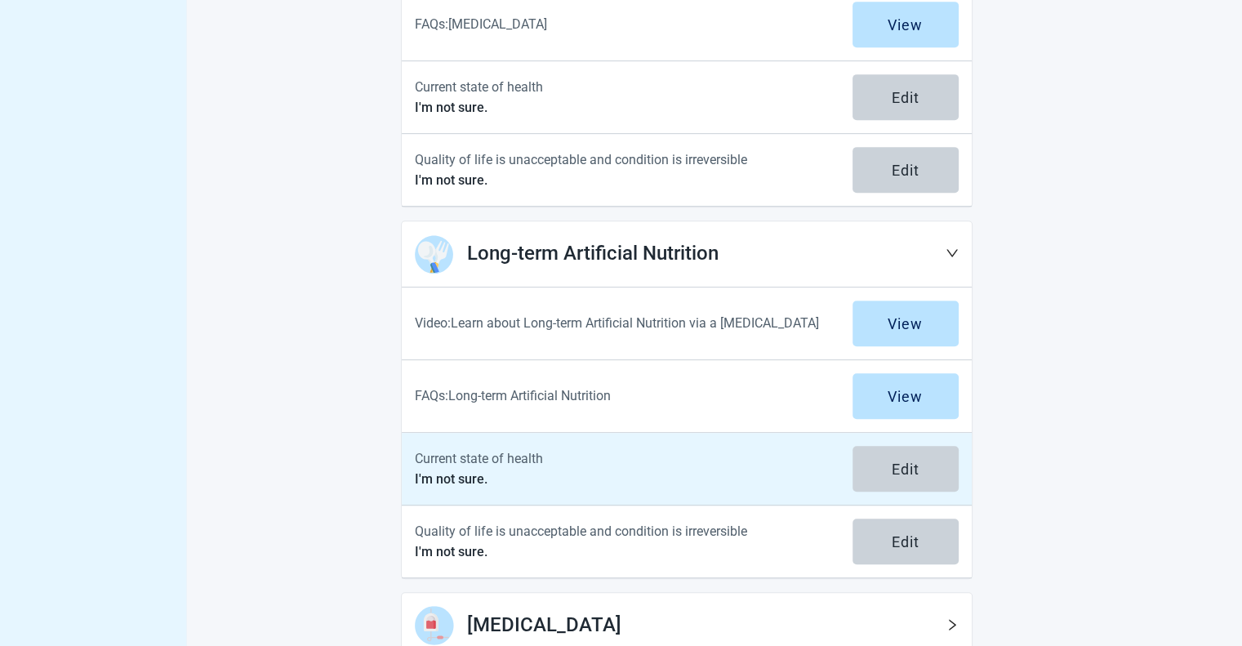
scroll to position [901, 0]
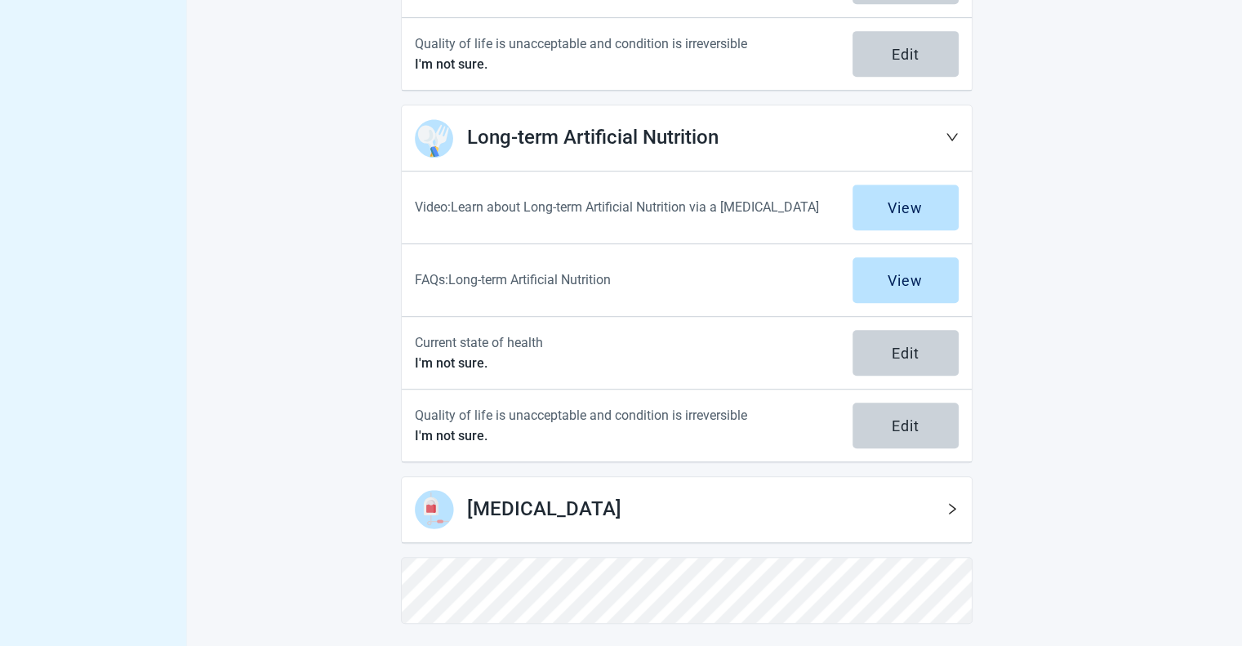
click at [761, 518] on h1 "[MEDICAL_DATA]" at bounding box center [706, 509] width 478 height 31
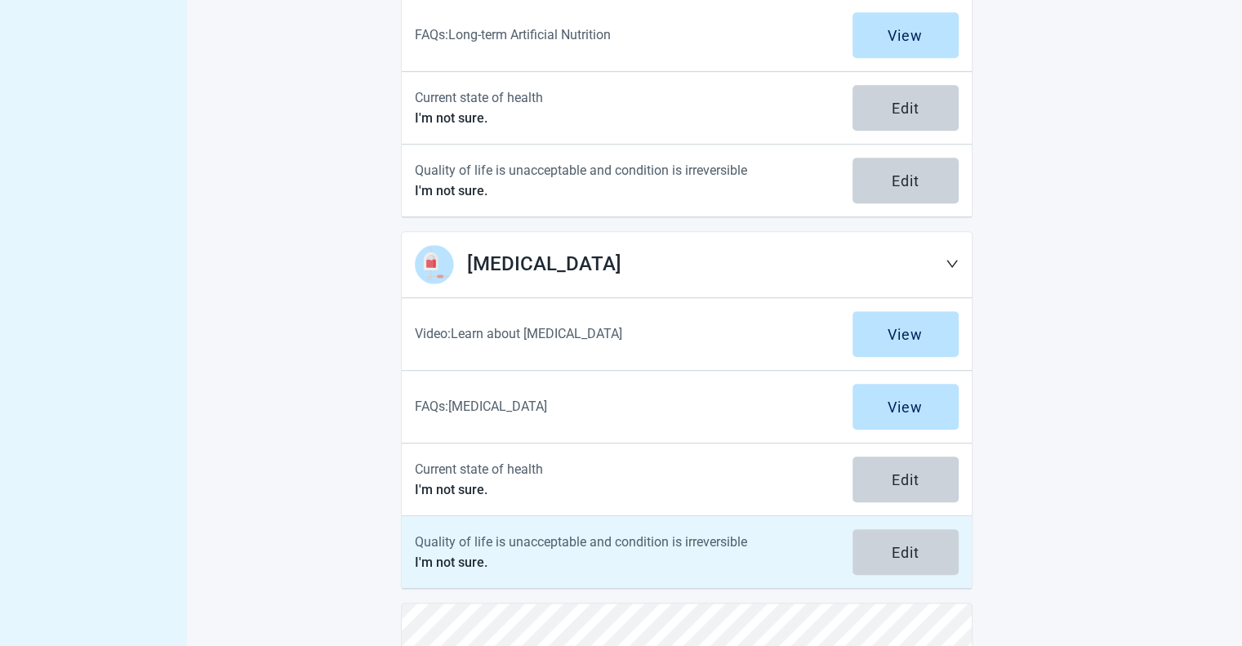
scroll to position [1191, 0]
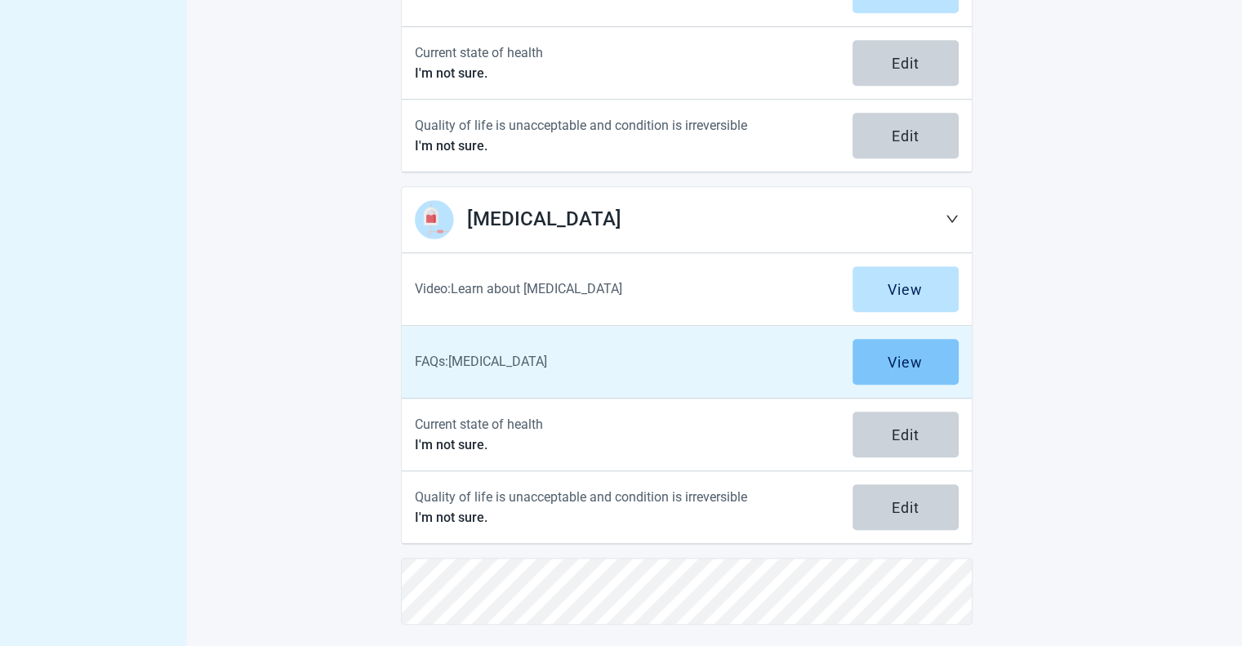
click at [876, 371] on button "View" at bounding box center [905, 362] width 106 height 46
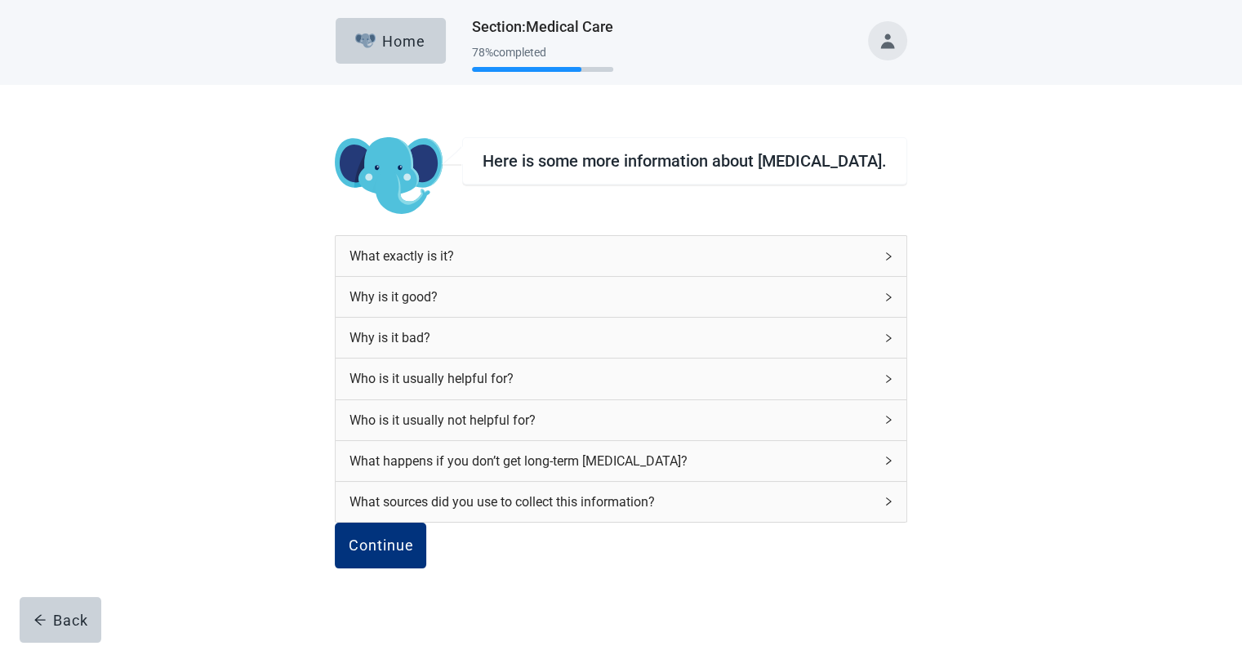
scroll to position [91, 0]
drag, startPoint x: 431, startPoint y: 463, endPoint x: 427, endPoint y: 471, distance: 9.1
click at [413, 537] on div "Continue" at bounding box center [380, 545] width 65 height 16
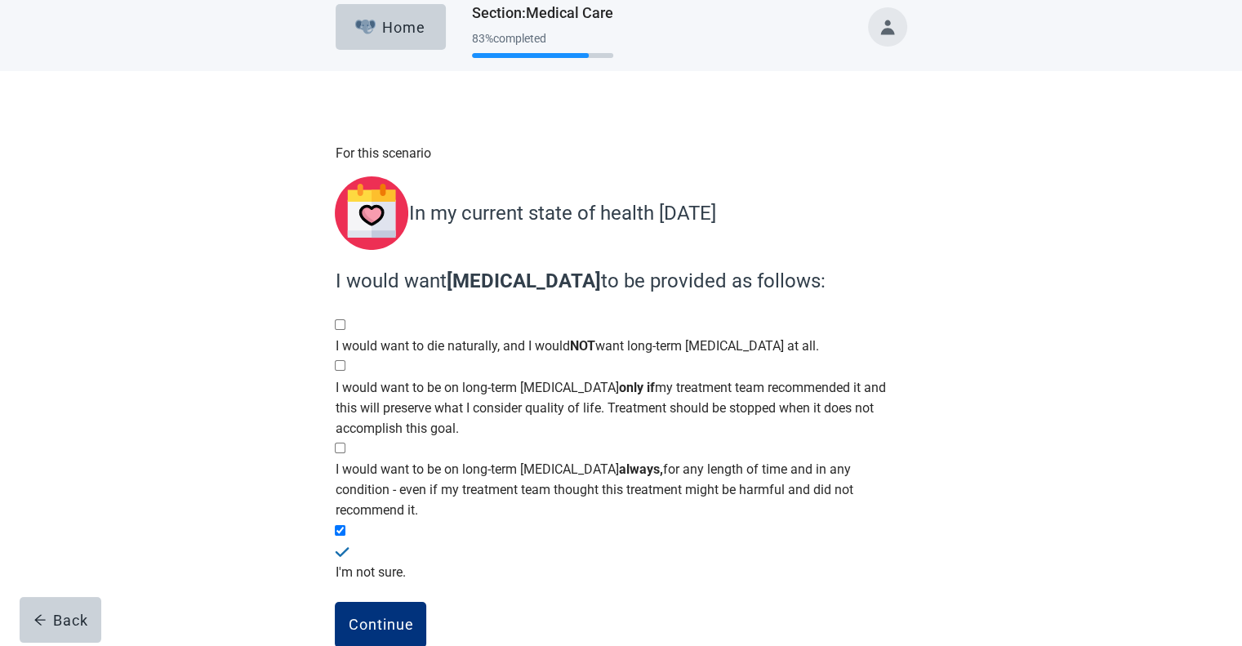
scroll to position [29, 0]
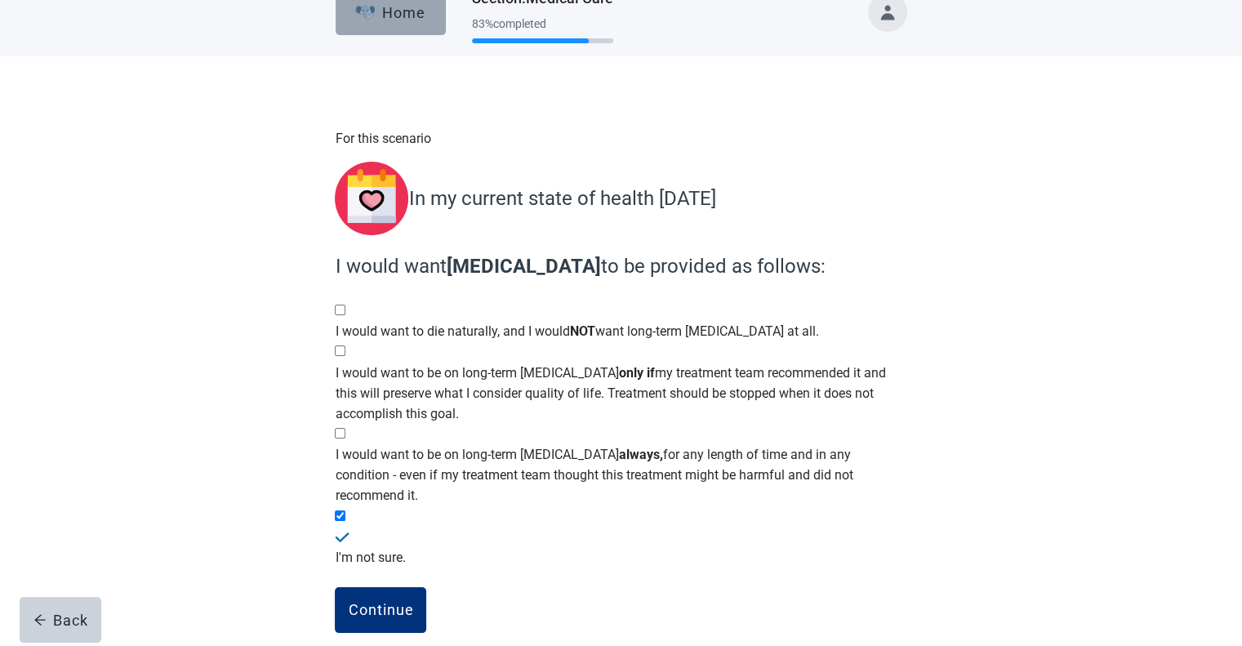
click at [381, 21] on button "Home" at bounding box center [391, 12] width 110 height 46
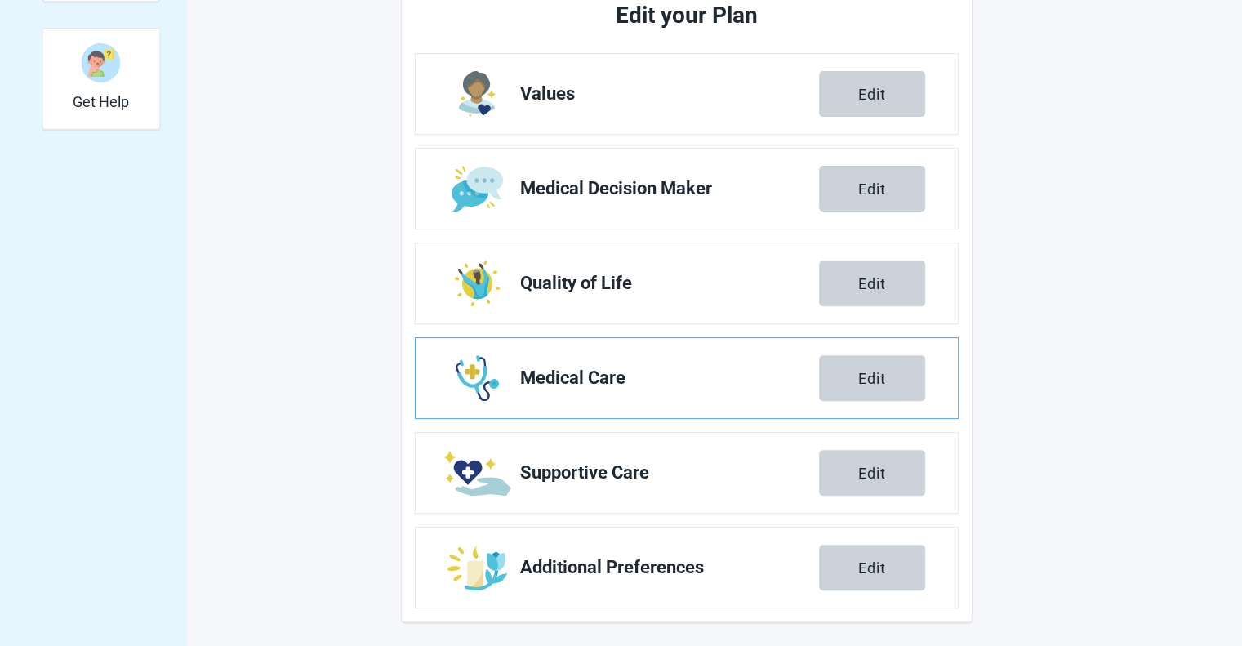
scroll to position [558, 0]
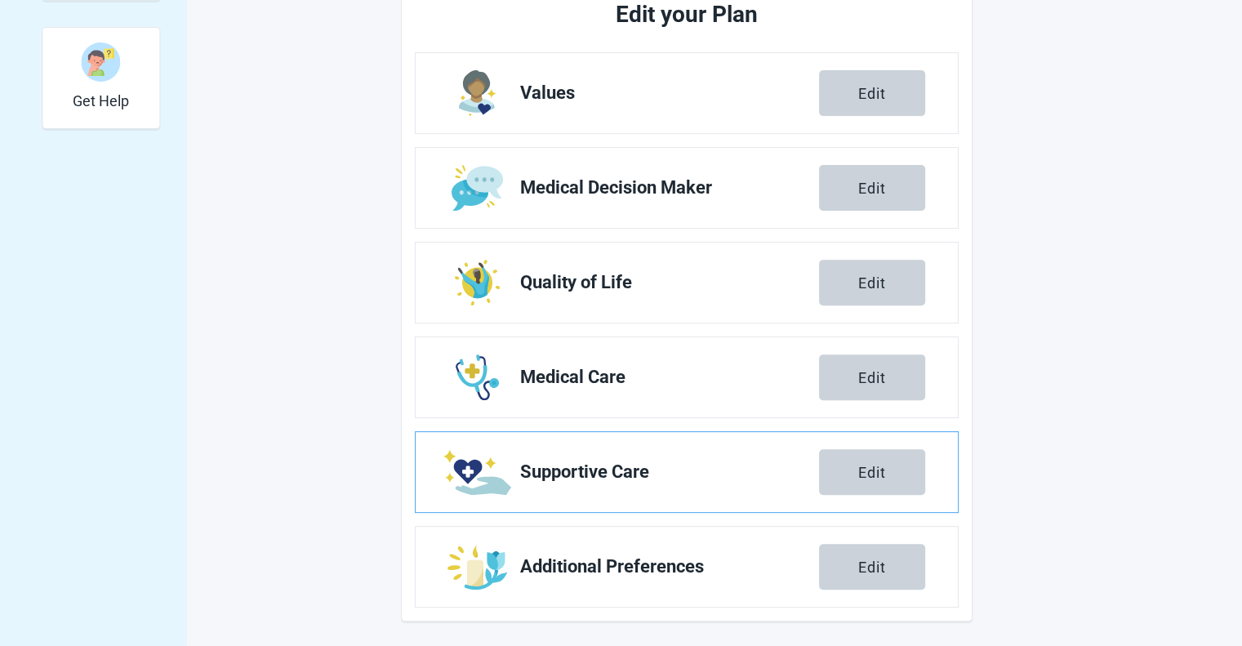
click at [646, 478] on span "Supportive Care" at bounding box center [669, 472] width 299 height 20
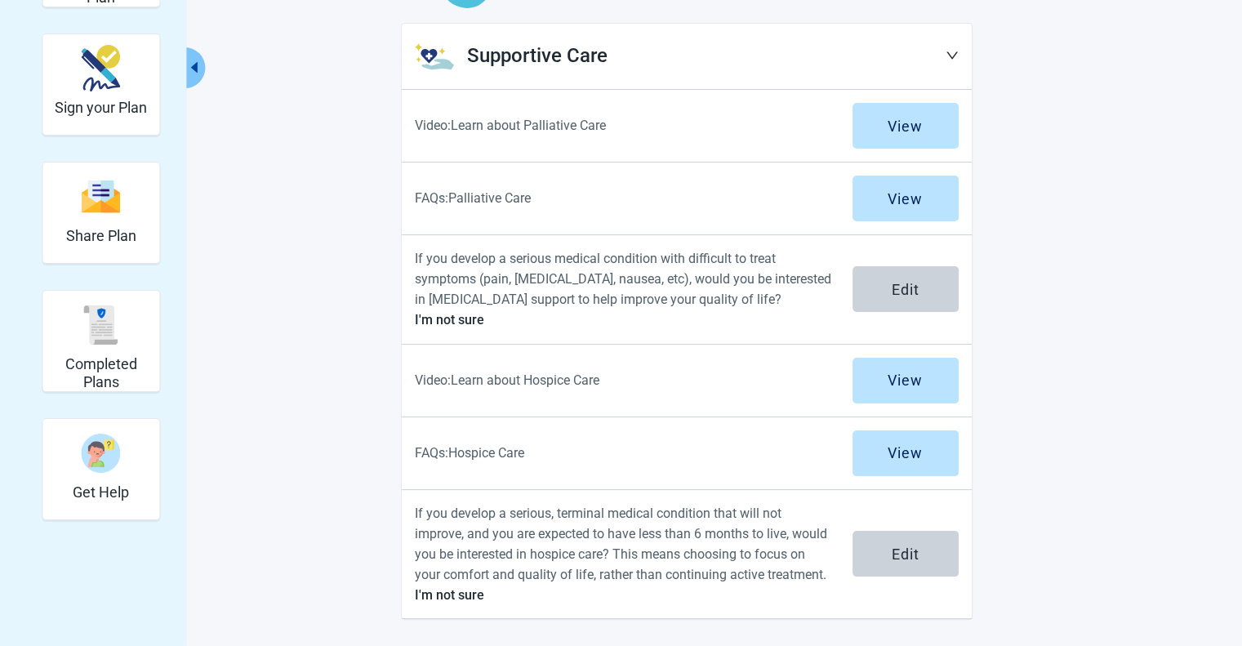
scroll to position [166, 0]
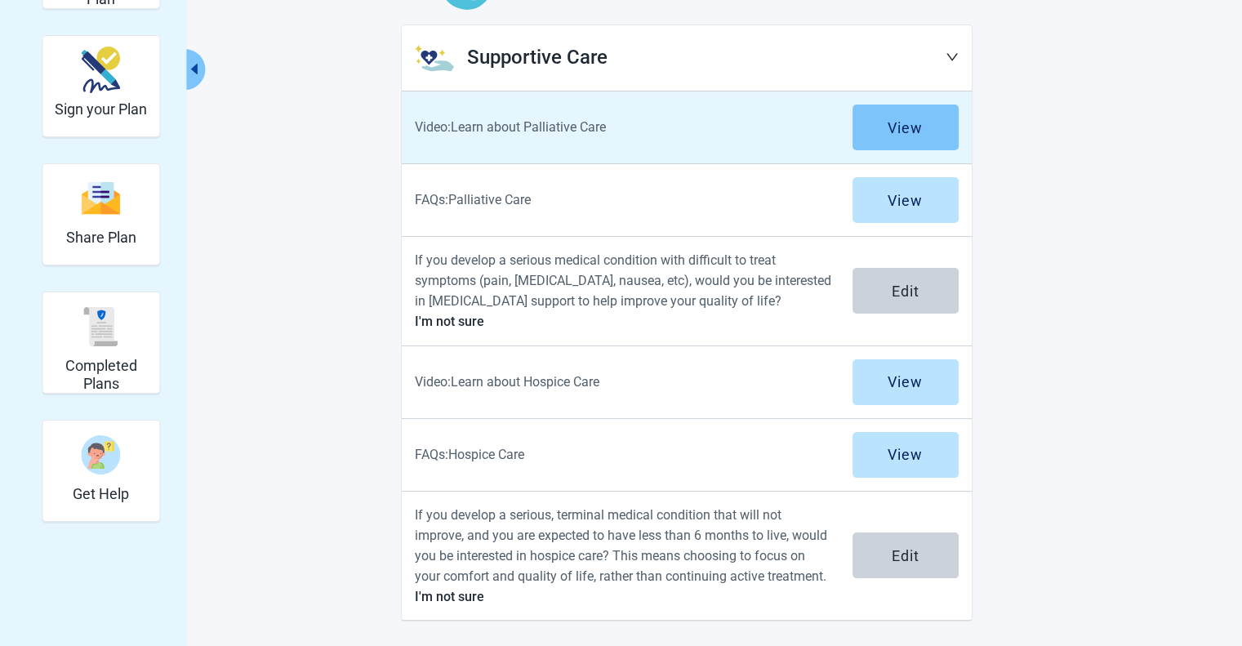
click at [891, 125] on div "View" at bounding box center [905, 127] width 35 height 16
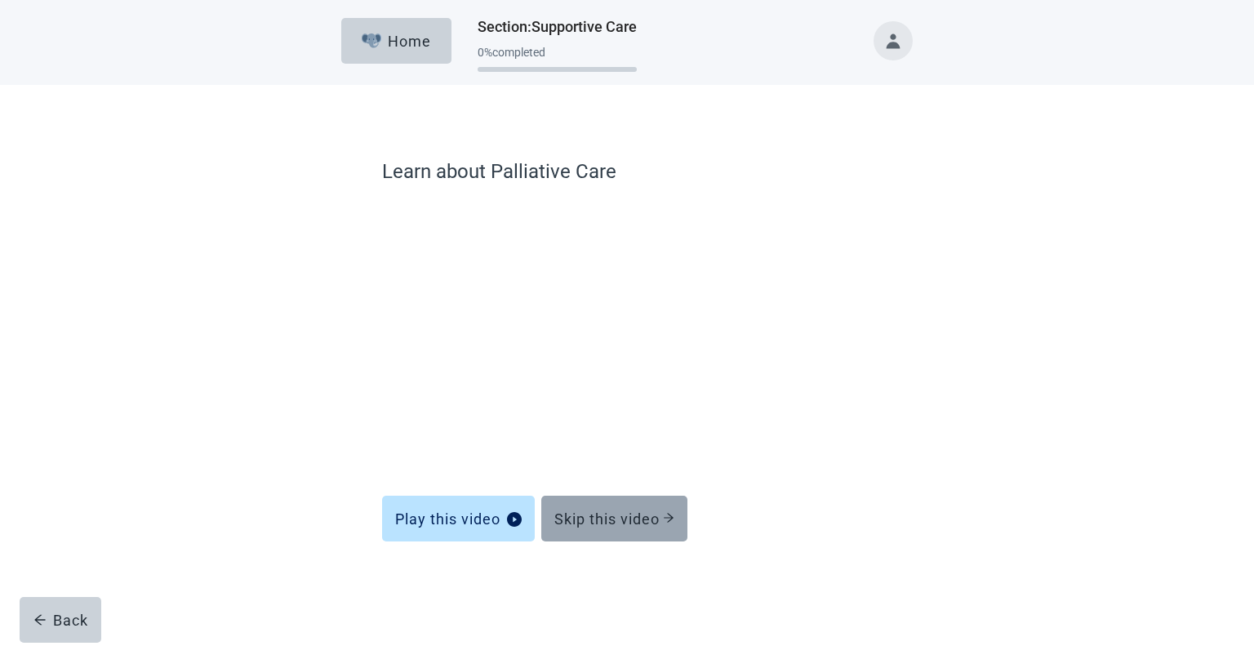
click at [591, 518] on div "Skip this video" at bounding box center [614, 518] width 120 height 16
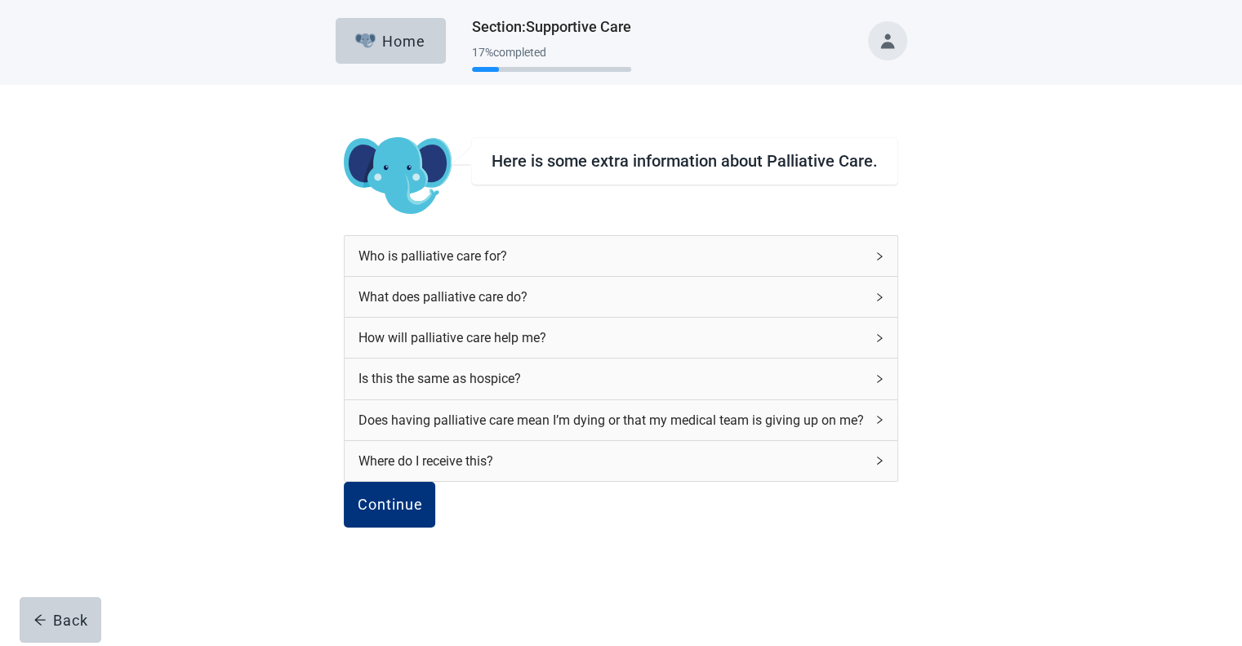
click at [834, 481] on div "Where do I receive this?" at bounding box center [621, 461] width 552 height 40
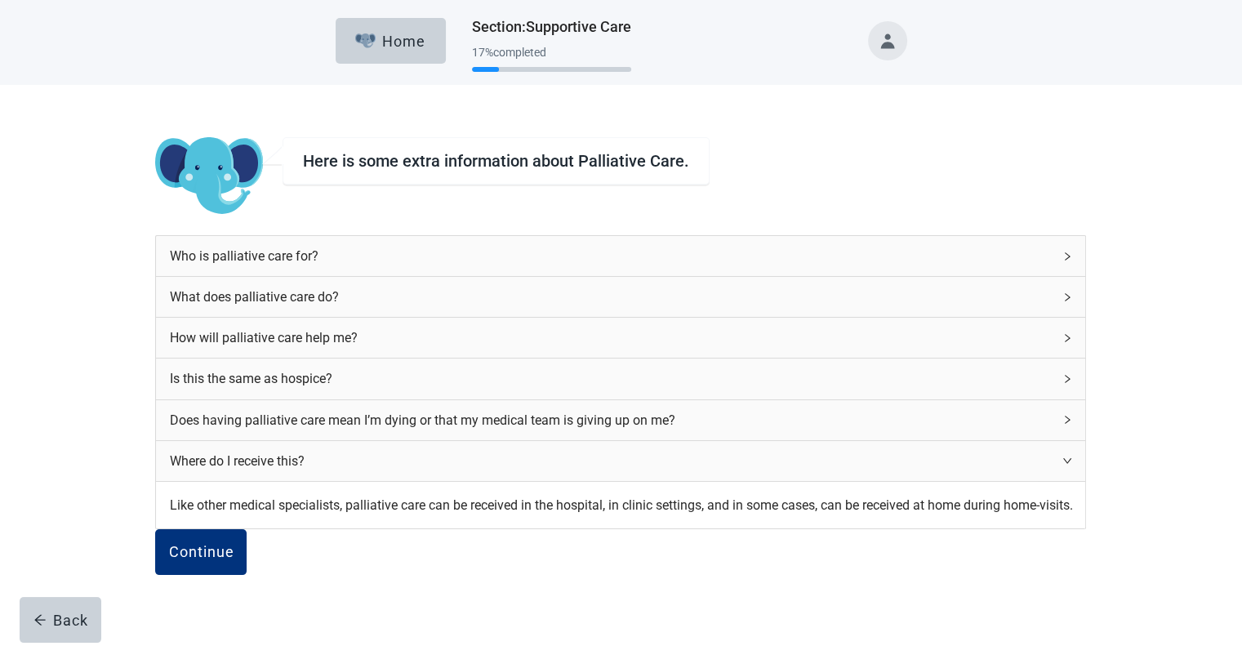
click at [1062, 425] on icon "right" at bounding box center [1067, 420] width 10 height 10
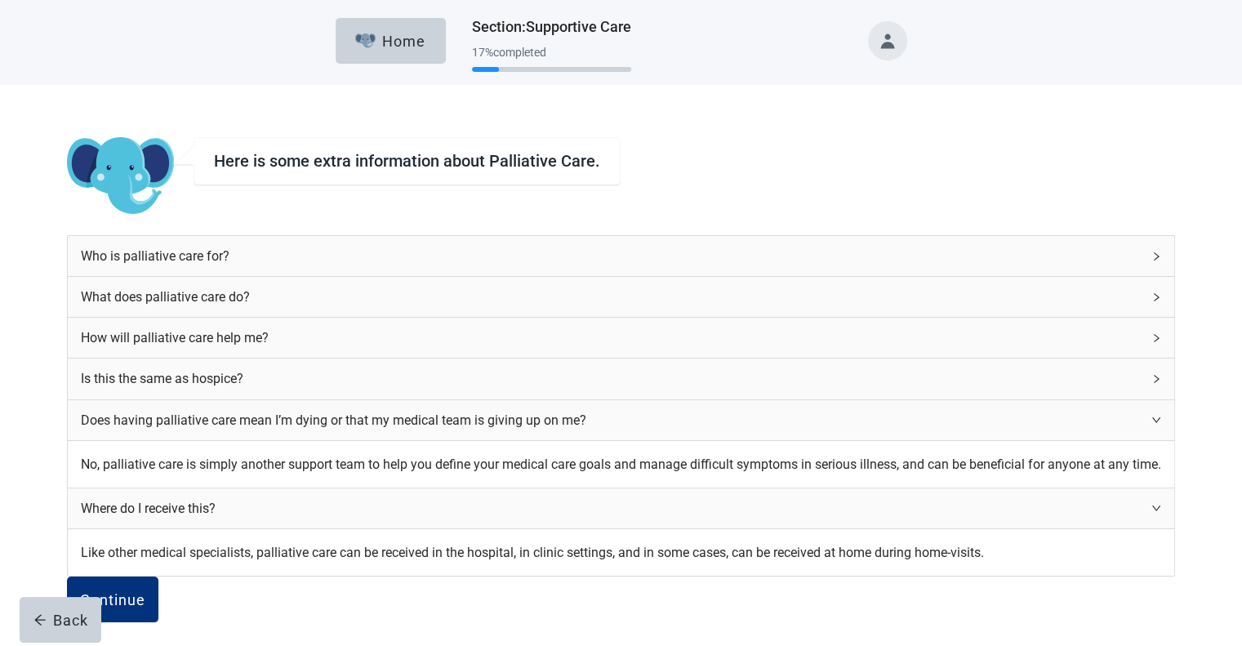
click at [848, 372] on div "Is this the same as hospice?" at bounding box center [621, 378] width 1106 height 40
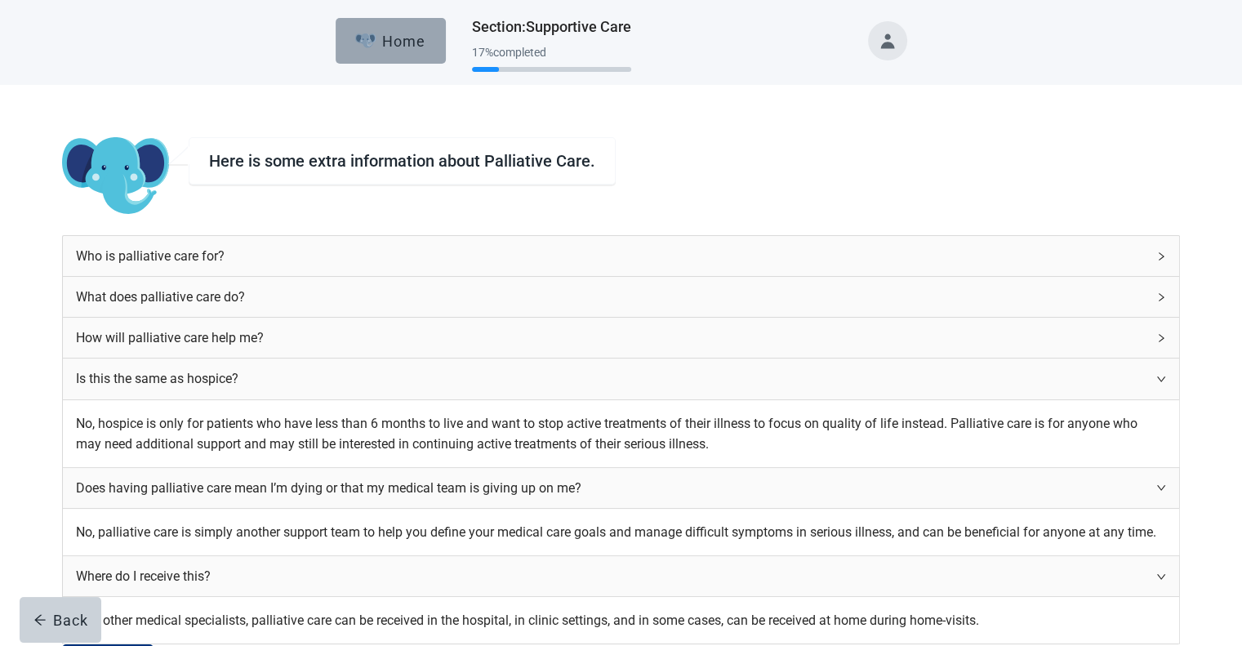
click at [372, 33] on div "Home" at bounding box center [390, 41] width 70 height 16
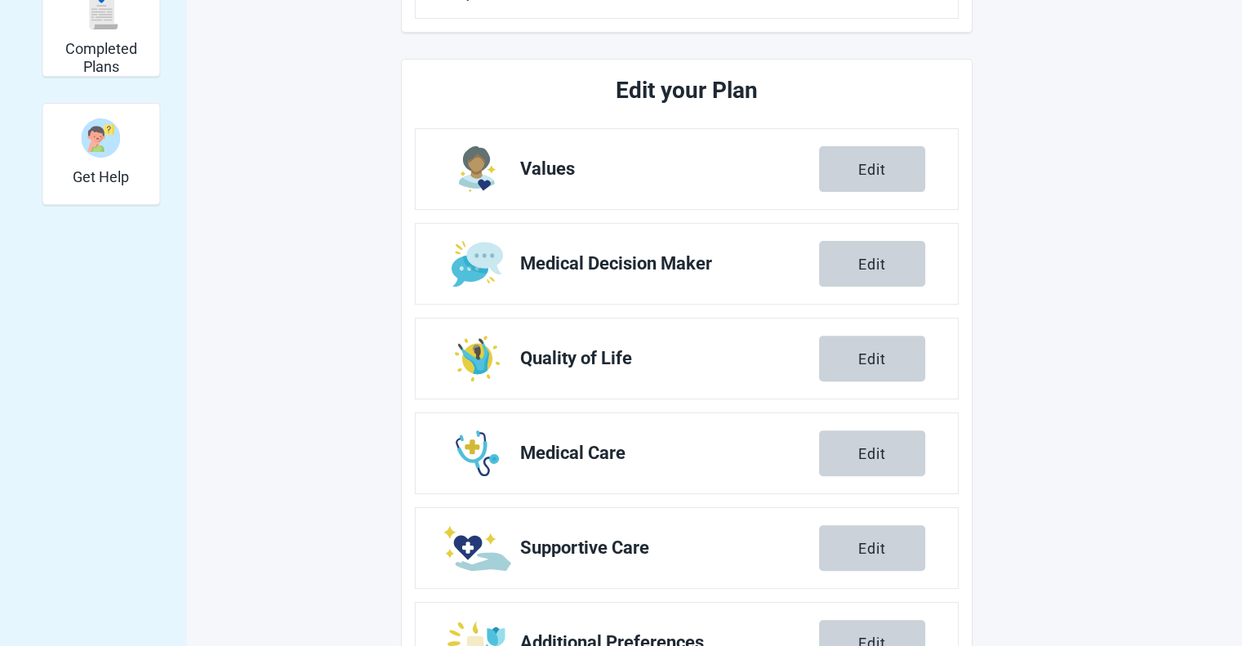
scroll to position [490, 0]
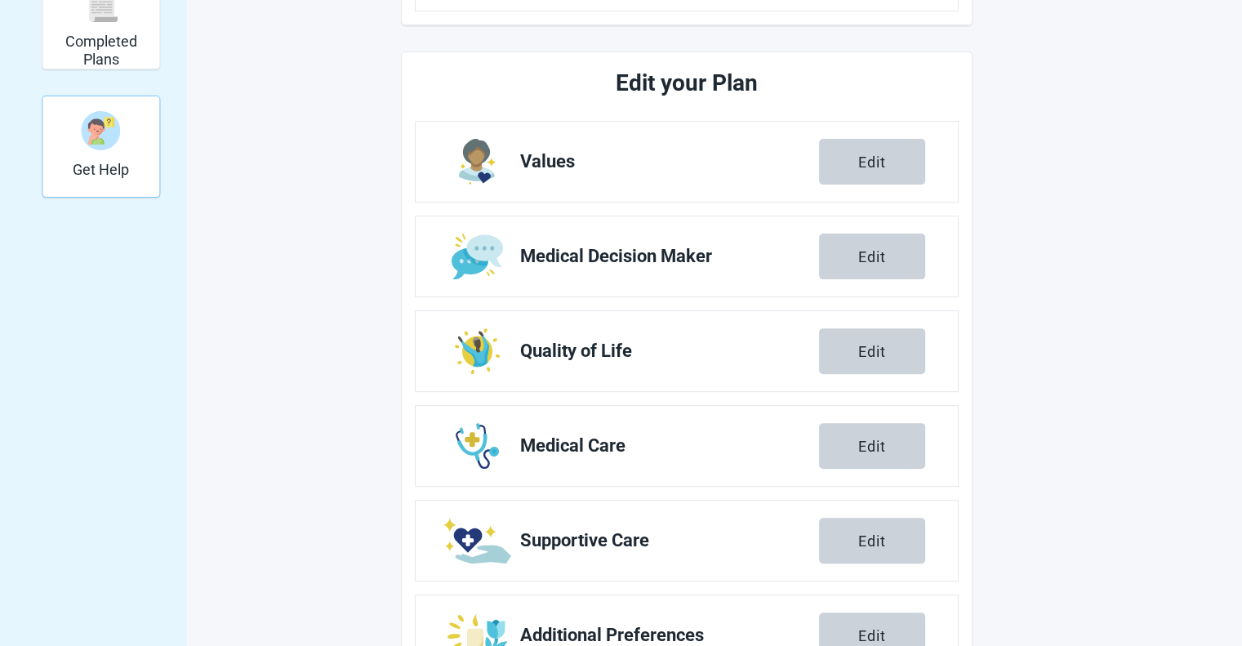
click at [98, 163] on h2 "Get Help" at bounding box center [101, 170] width 56 height 18
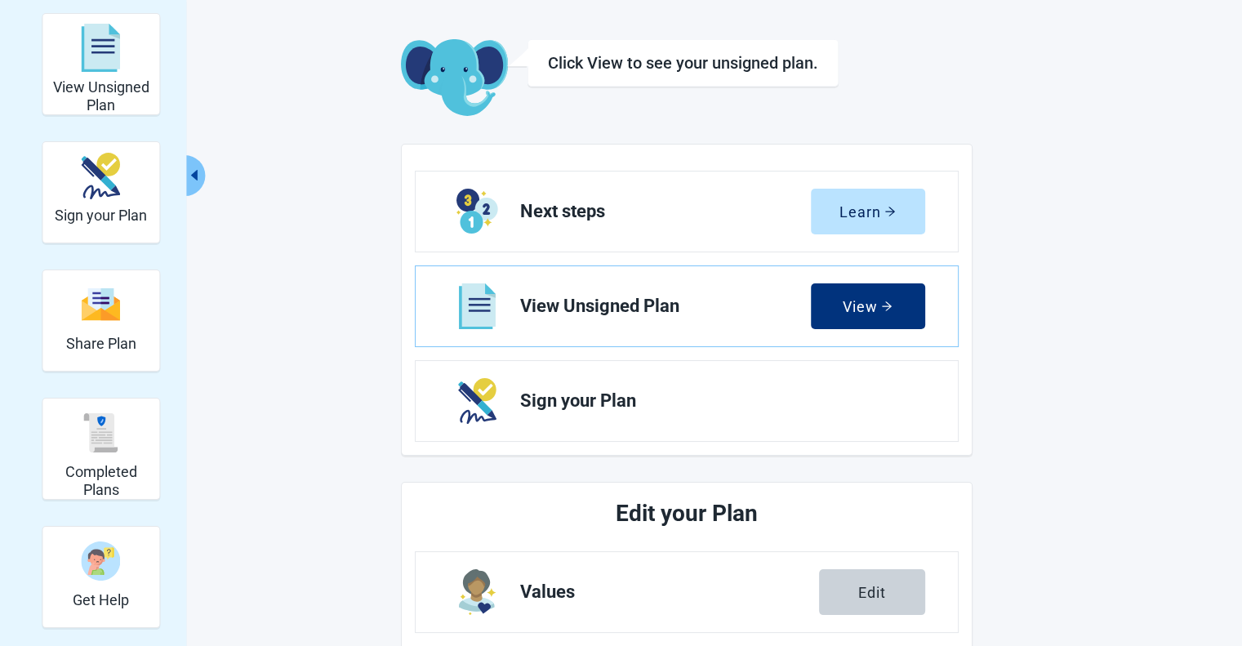
scroll to position [53, 0]
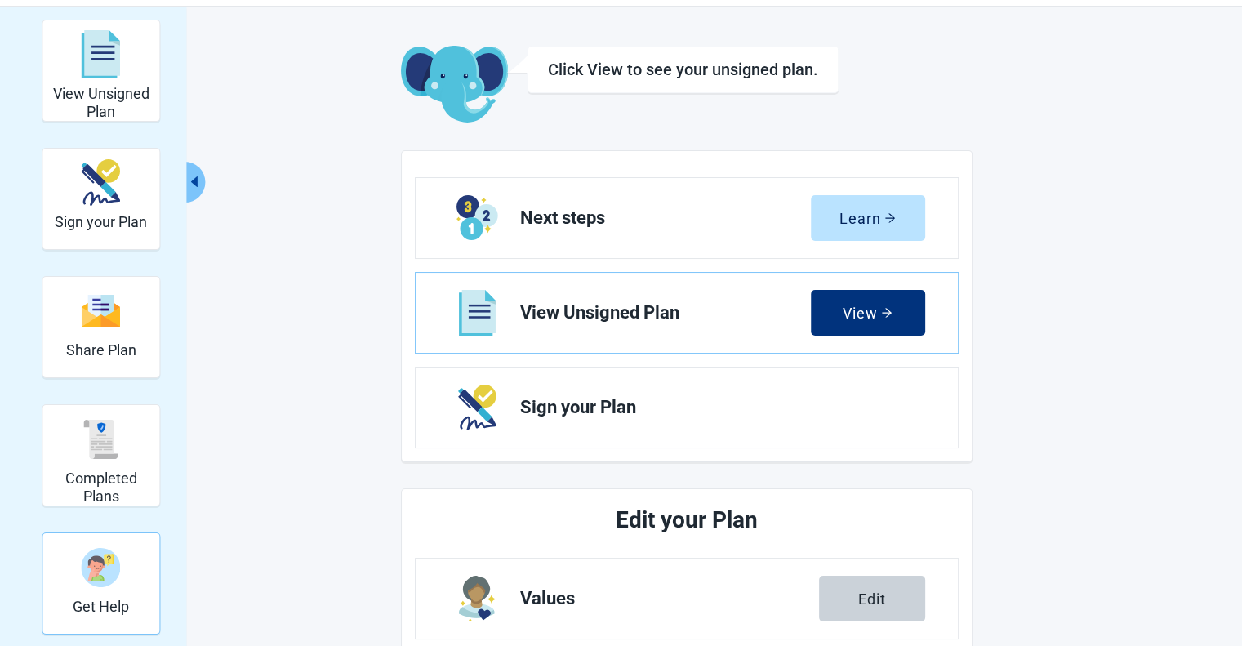
click at [92, 590] on div "Get Help" at bounding box center [101, 566] width 56 height 61
